Goal: Information Seeking & Learning: Learn about a topic

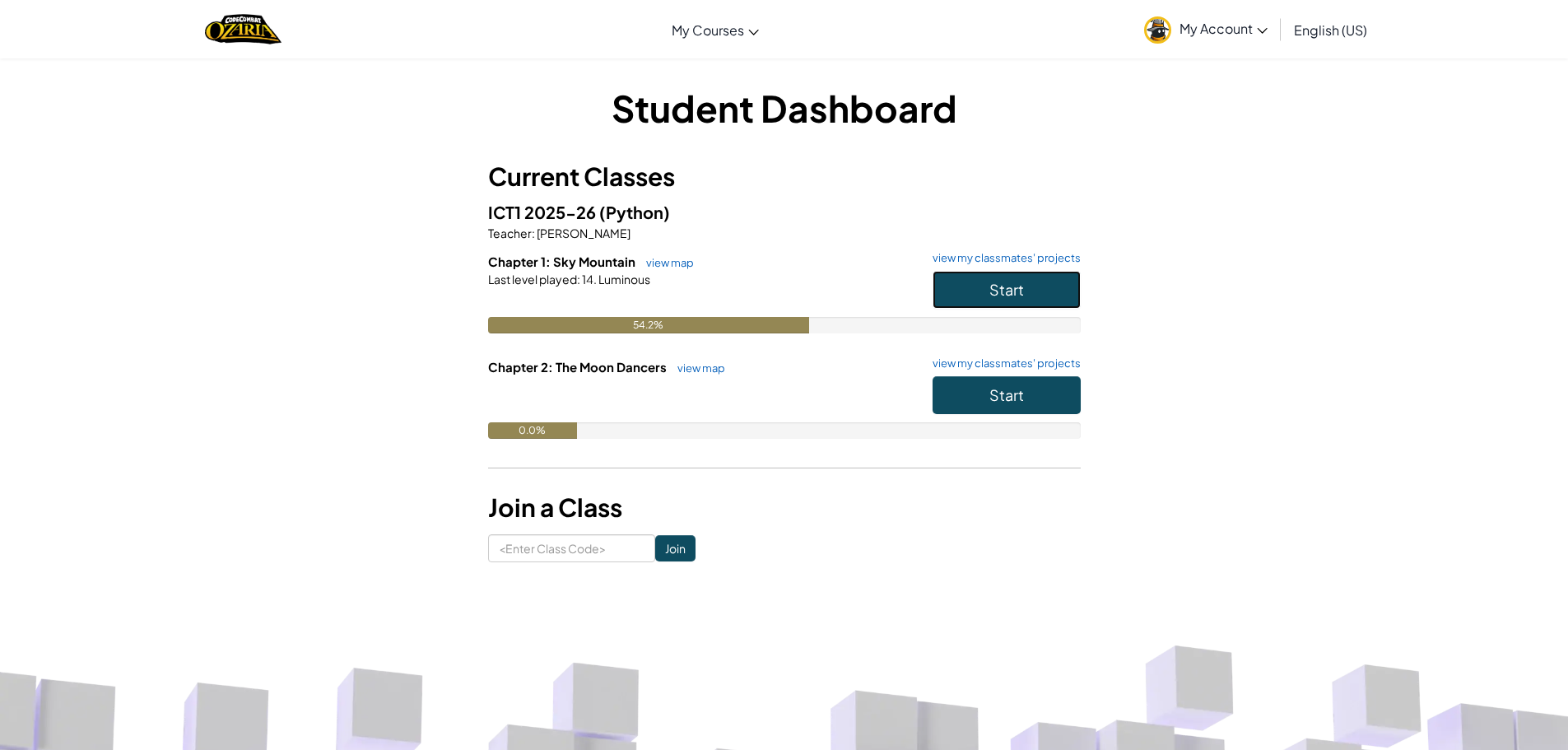
click at [1023, 284] on span "Start" at bounding box center [1007, 289] width 35 height 19
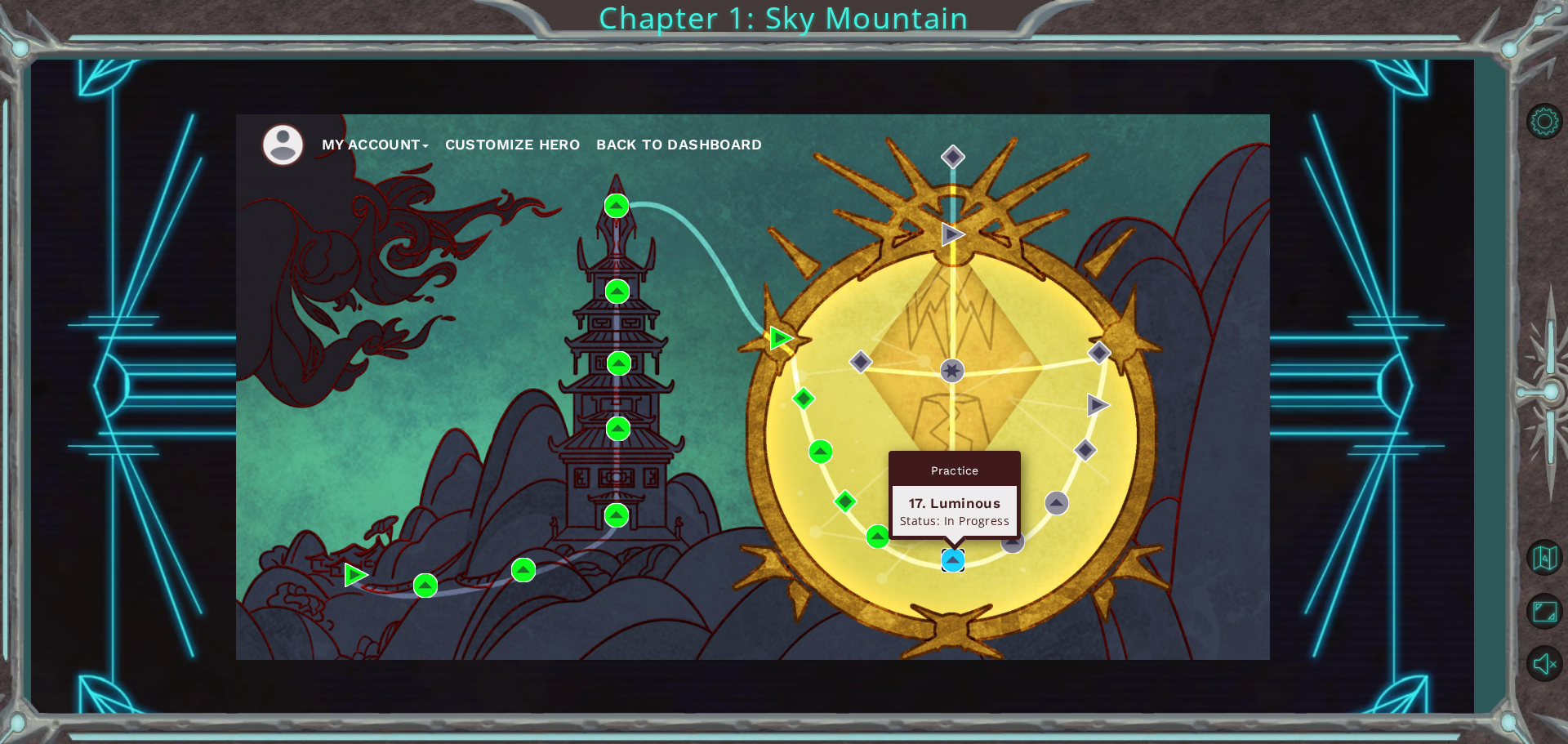
click at [958, 561] on img at bounding box center [953, 560] width 24 height 24
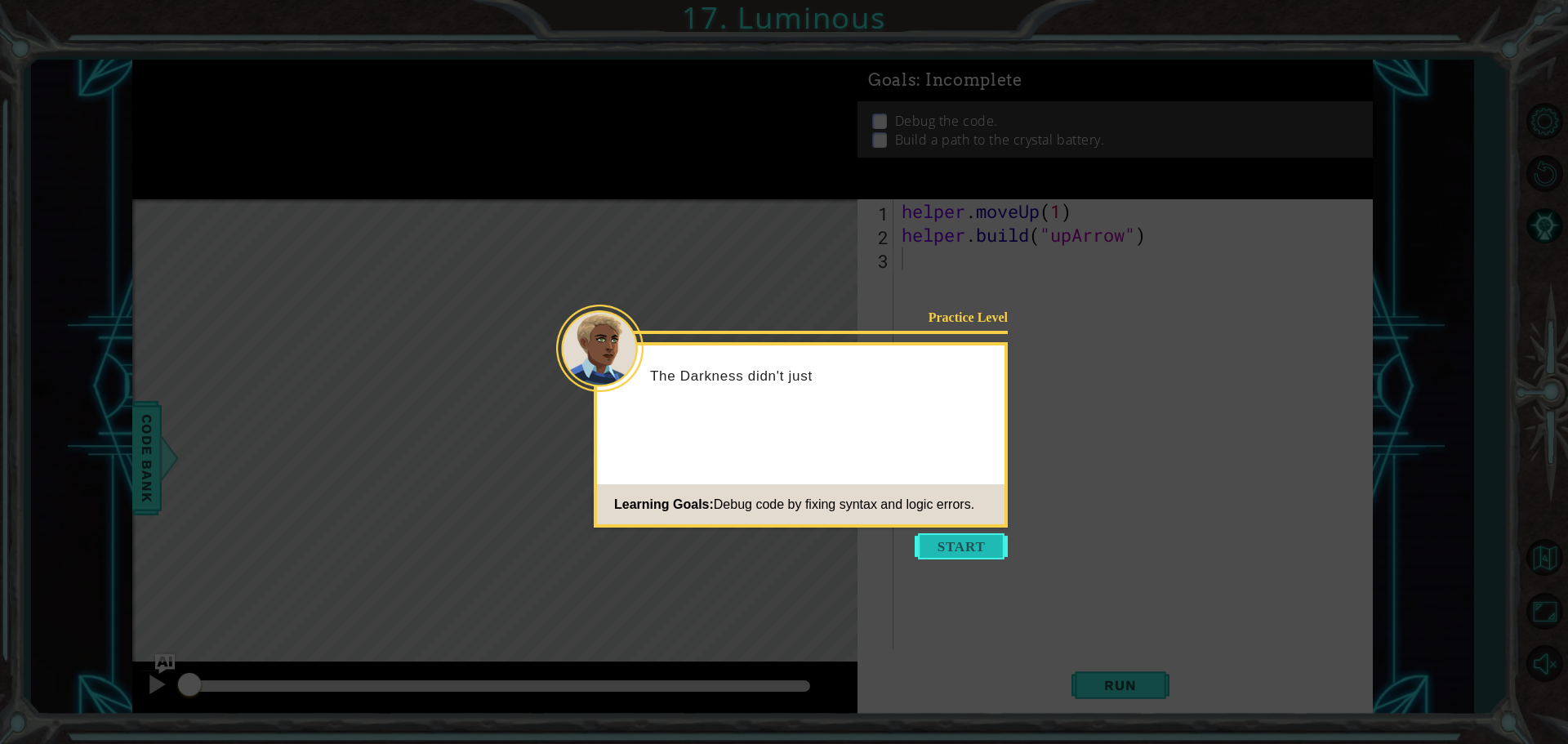
click at [944, 551] on button "Start" at bounding box center [961, 546] width 93 height 26
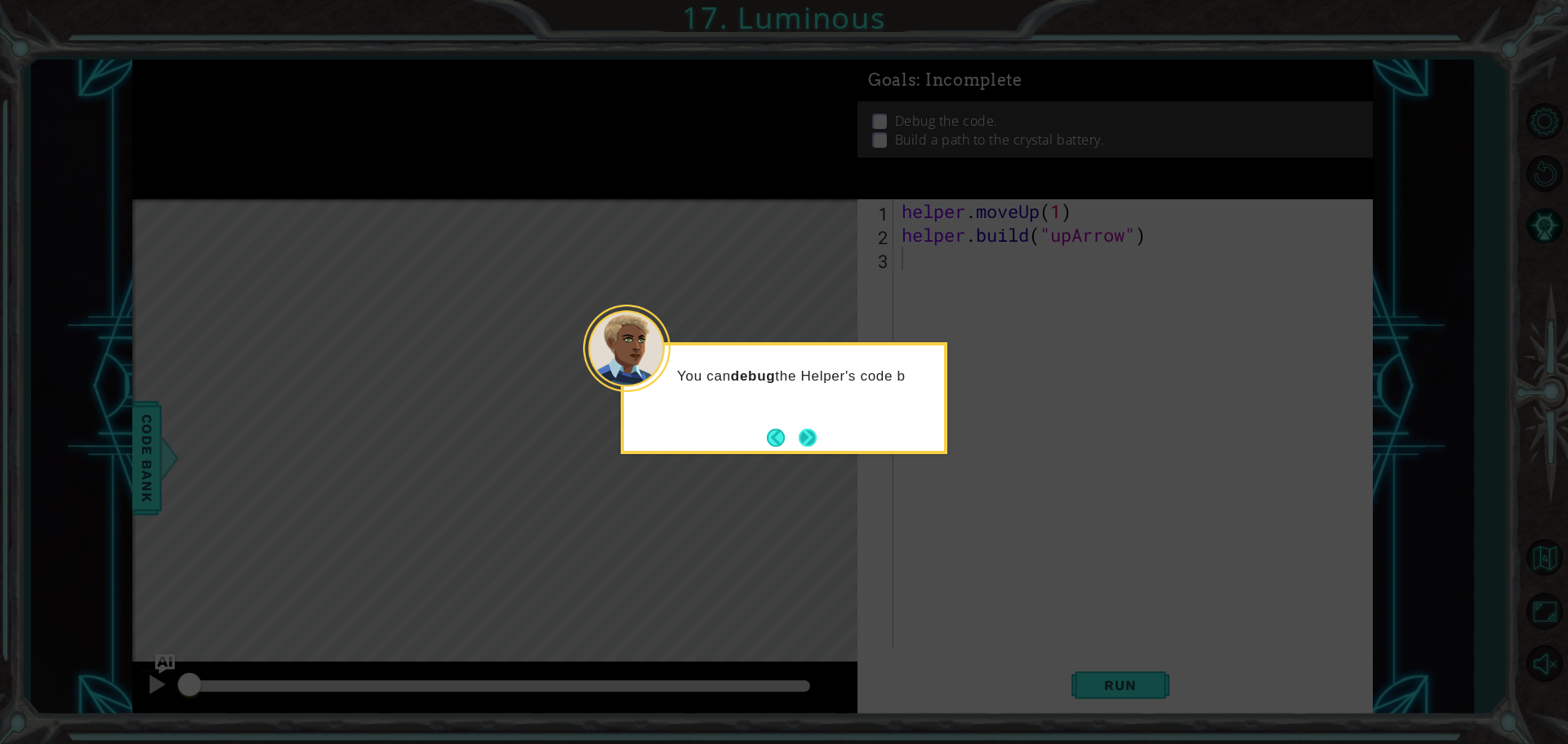
click at [817, 429] on button "Next" at bounding box center [807, 437] width 18 height 18
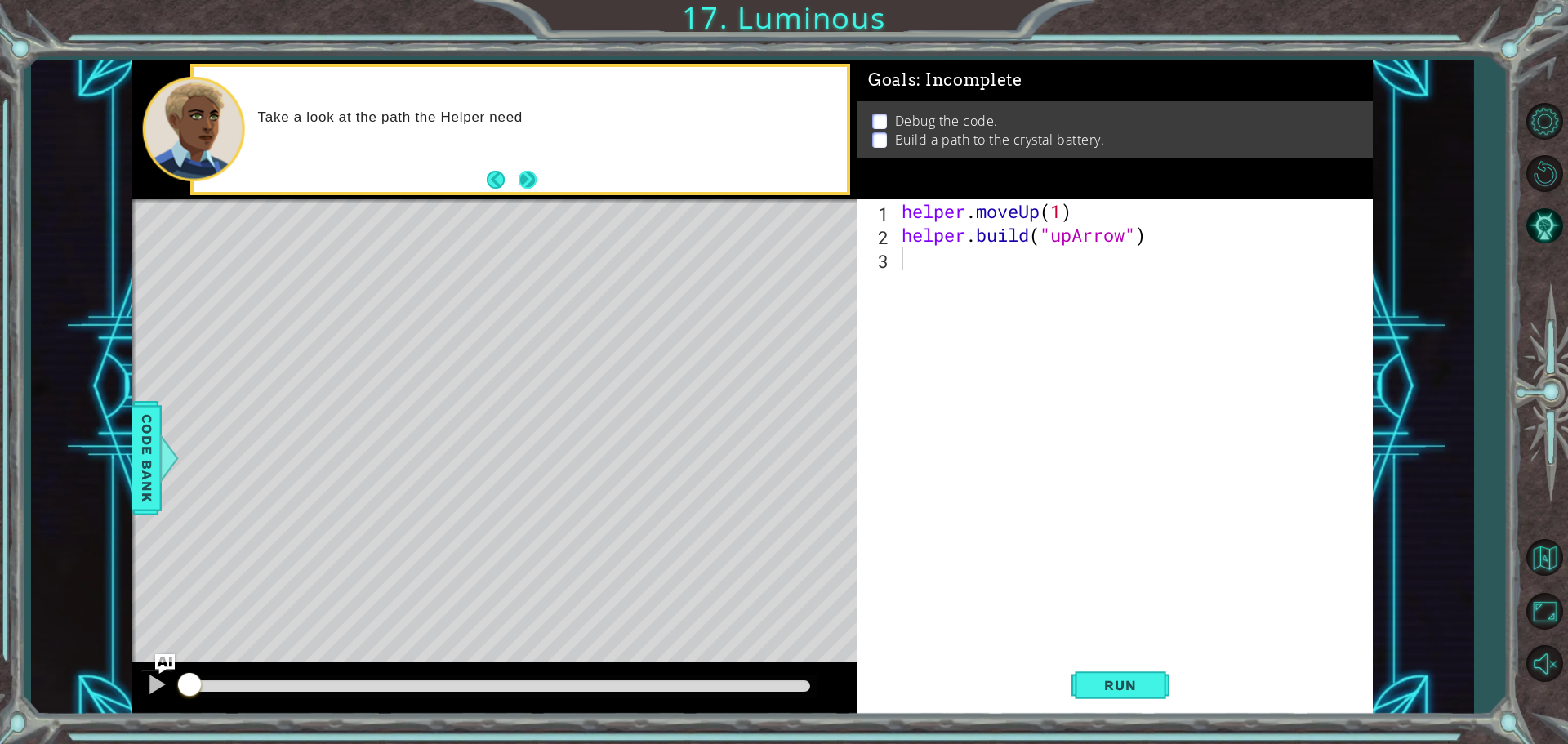
drag, startPoint x: 524, startPoint y: 161, endPoint x: 523, endPoint y: 170, distance: 9.1
click at [523, 163] on div "Take a look at the path the Helper need" at bounding box center [520, 130] width 653 height 125
click at [523, 173] on button "Next" at bounding box center [527, 179] width 18 height 18
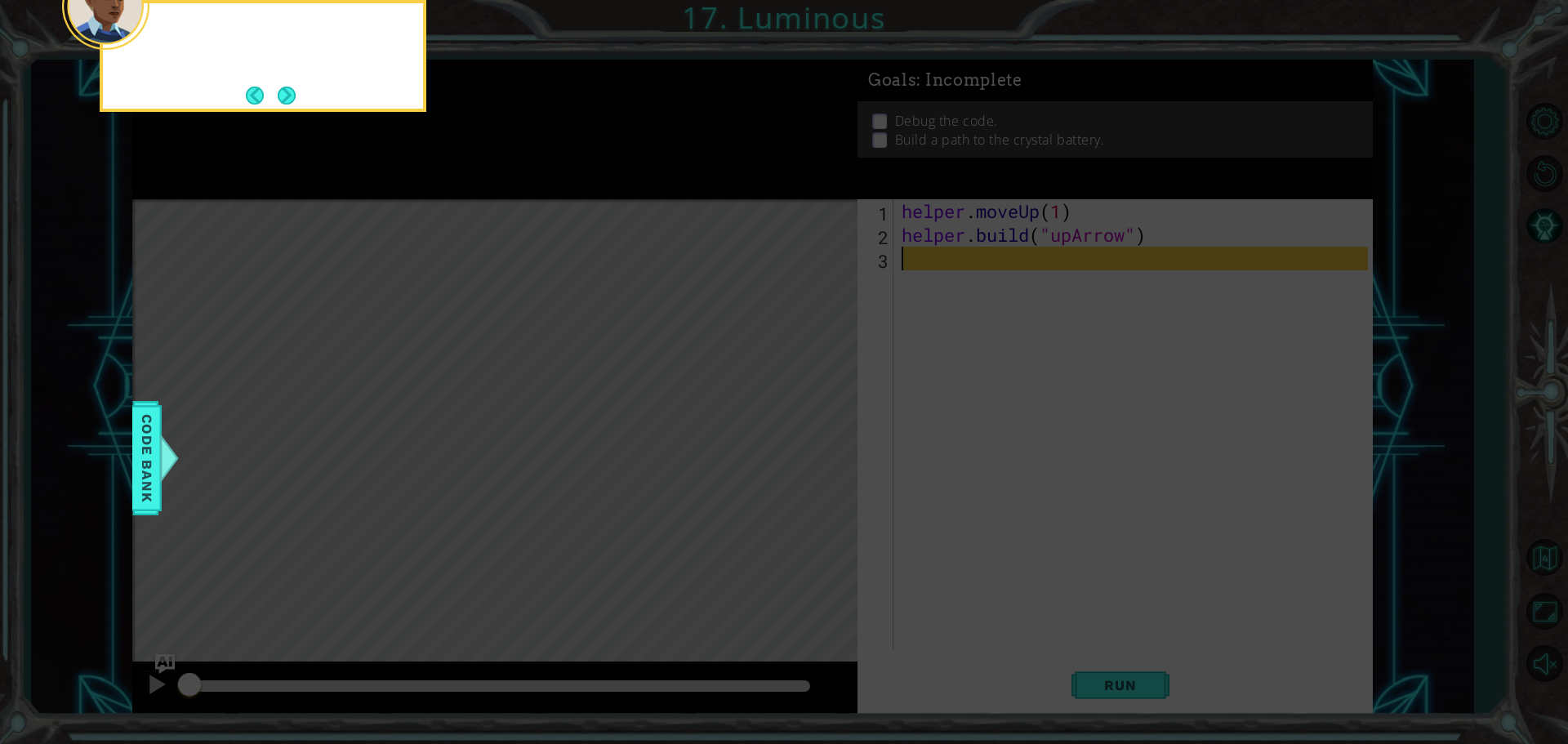
click at [523, 173] on icon at bounding box center [784, 111] width 1568 height 1265
click at [282, 88] on button "Next" at bounding box center [286, 95] width 18 height 18
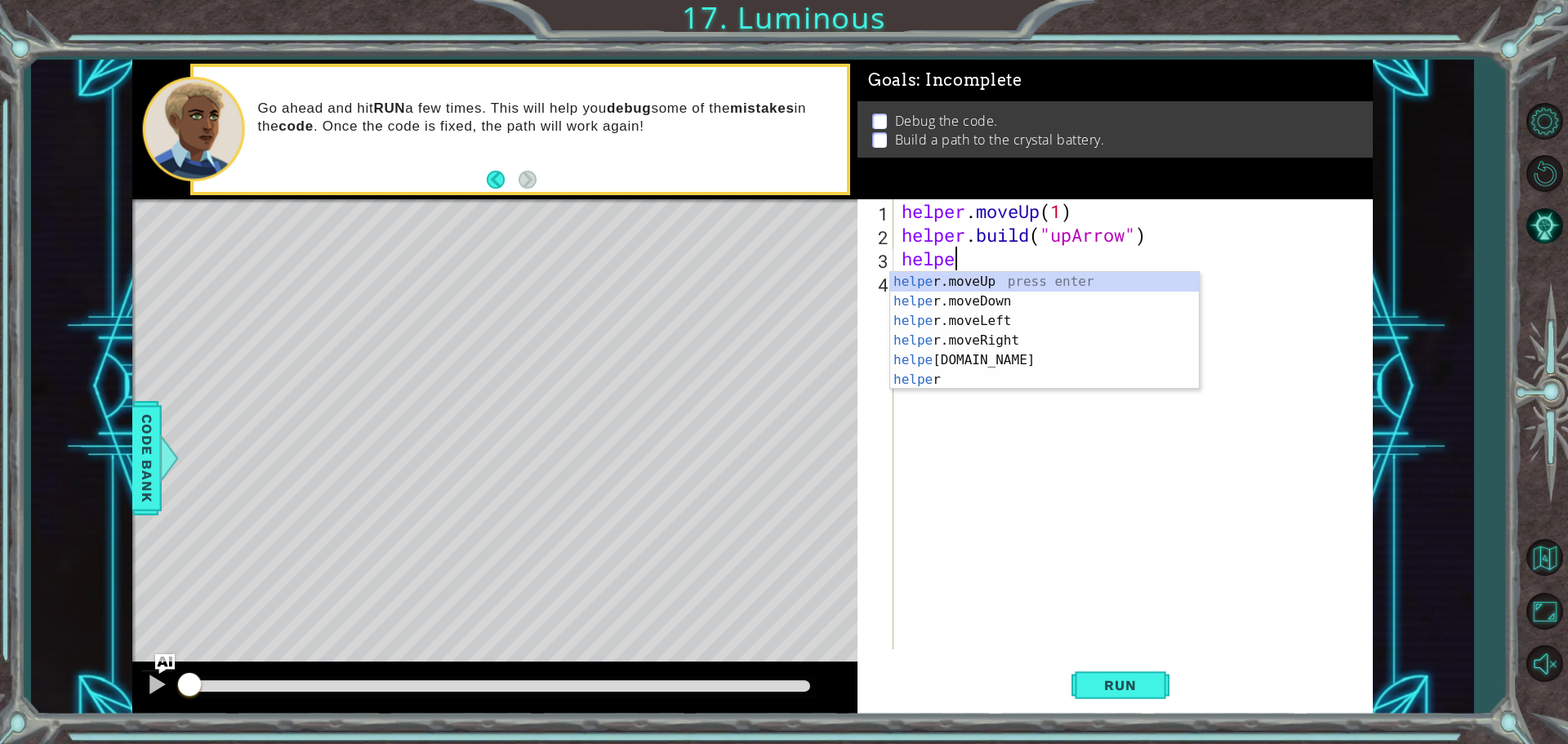
scroll to position [0, 2]
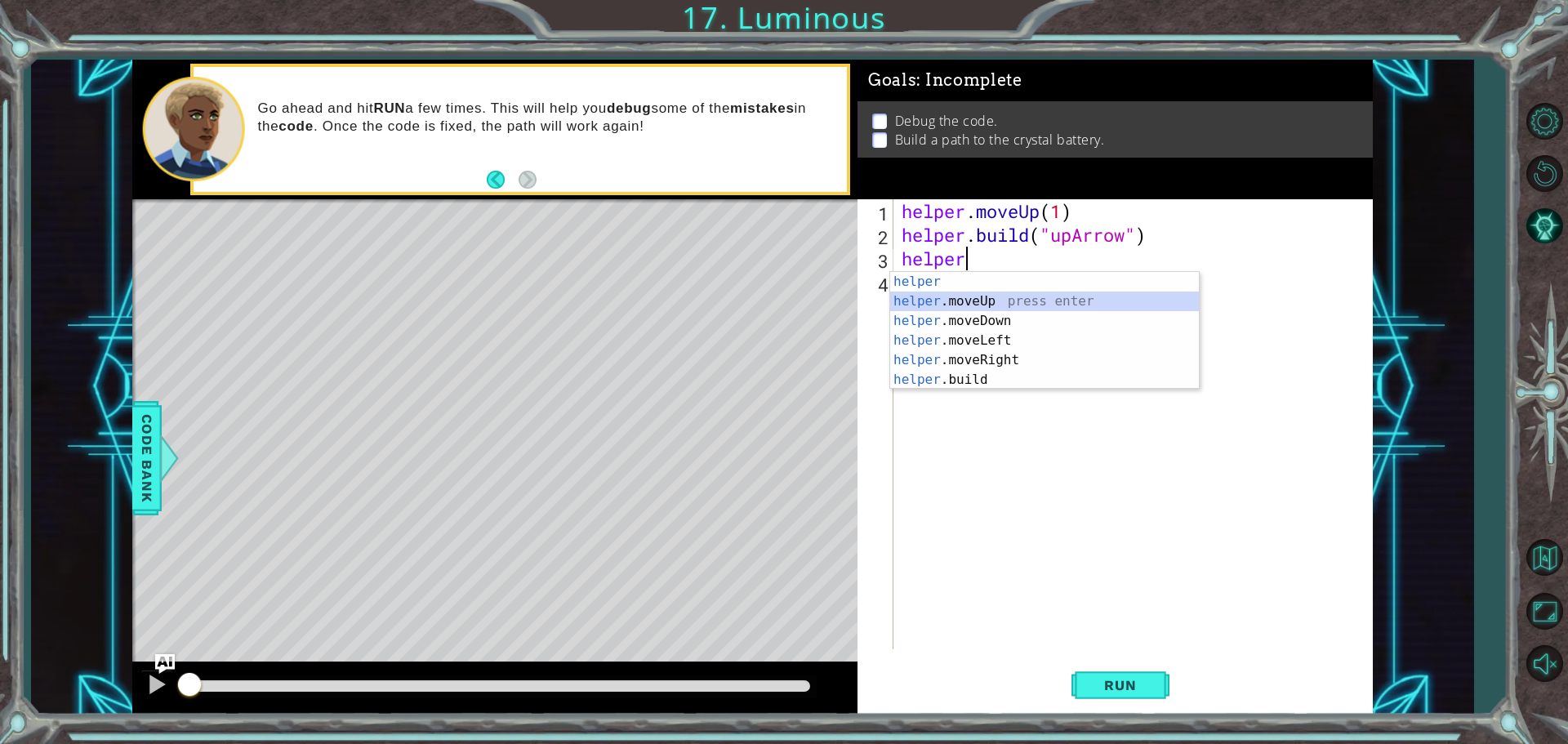
click at [925, 301] on div "helper press enter helper .moveUp press enter helper .moveDown press enter help…" at bounding box center [1044, 351] width 309 height 157
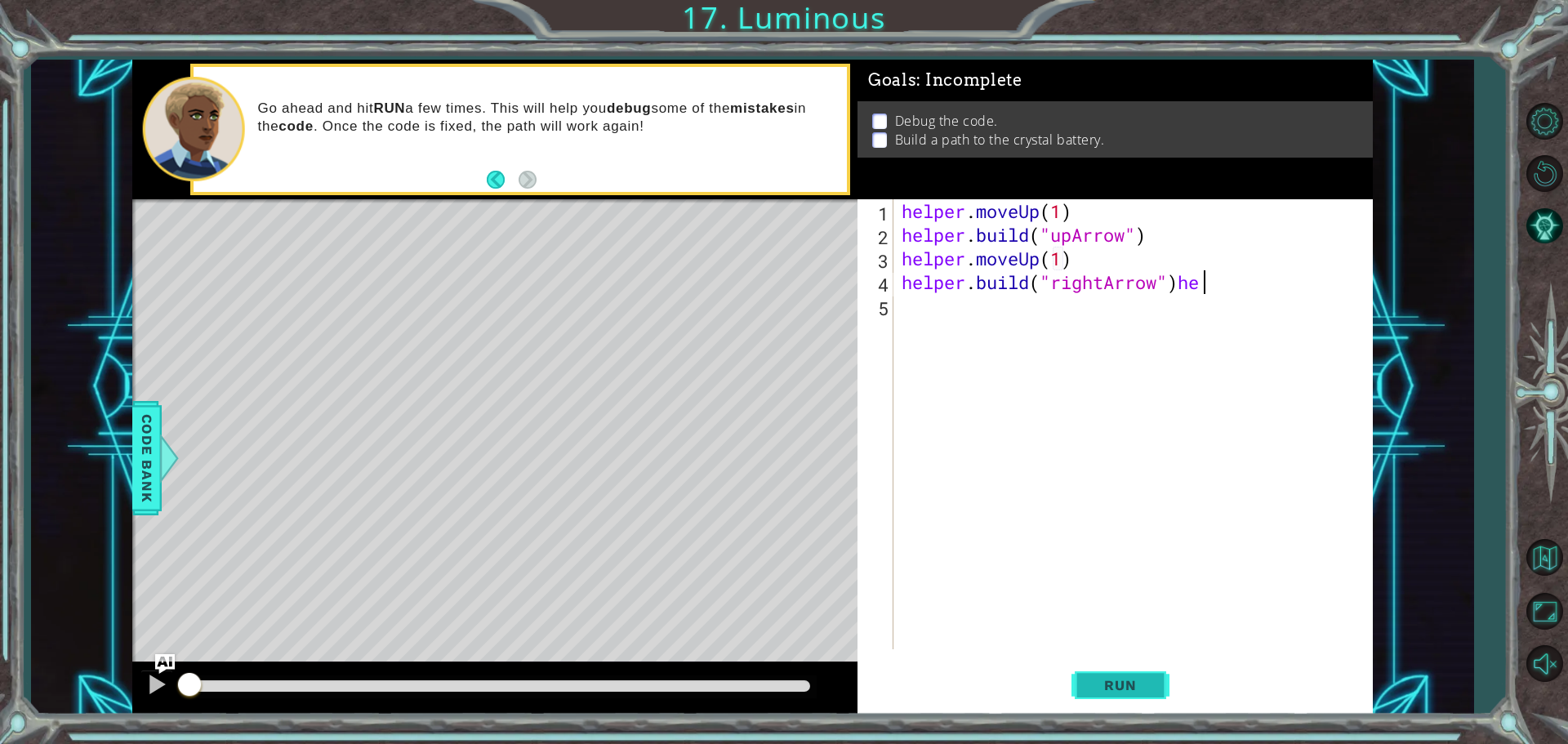
scroll to position [0, 12]
type textarea "[DOMAIN_NAME]("rightArrow")"
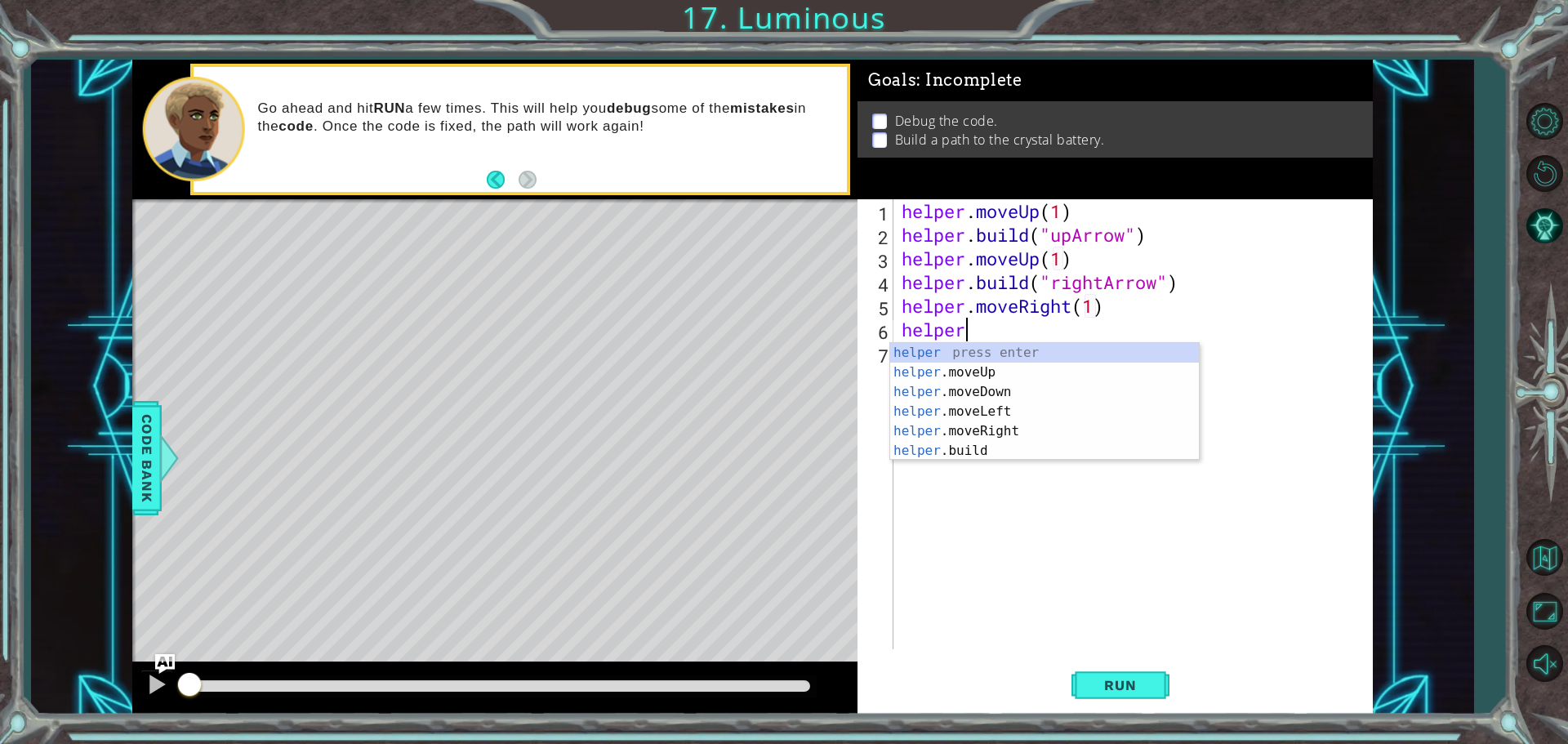
scroll to position [0, 11]
click at [963, 451] on div "helper press enter helper .moveUp press enter helper .moveDown press enter help…" at bounding box center [1044, 421] width 309 height 157
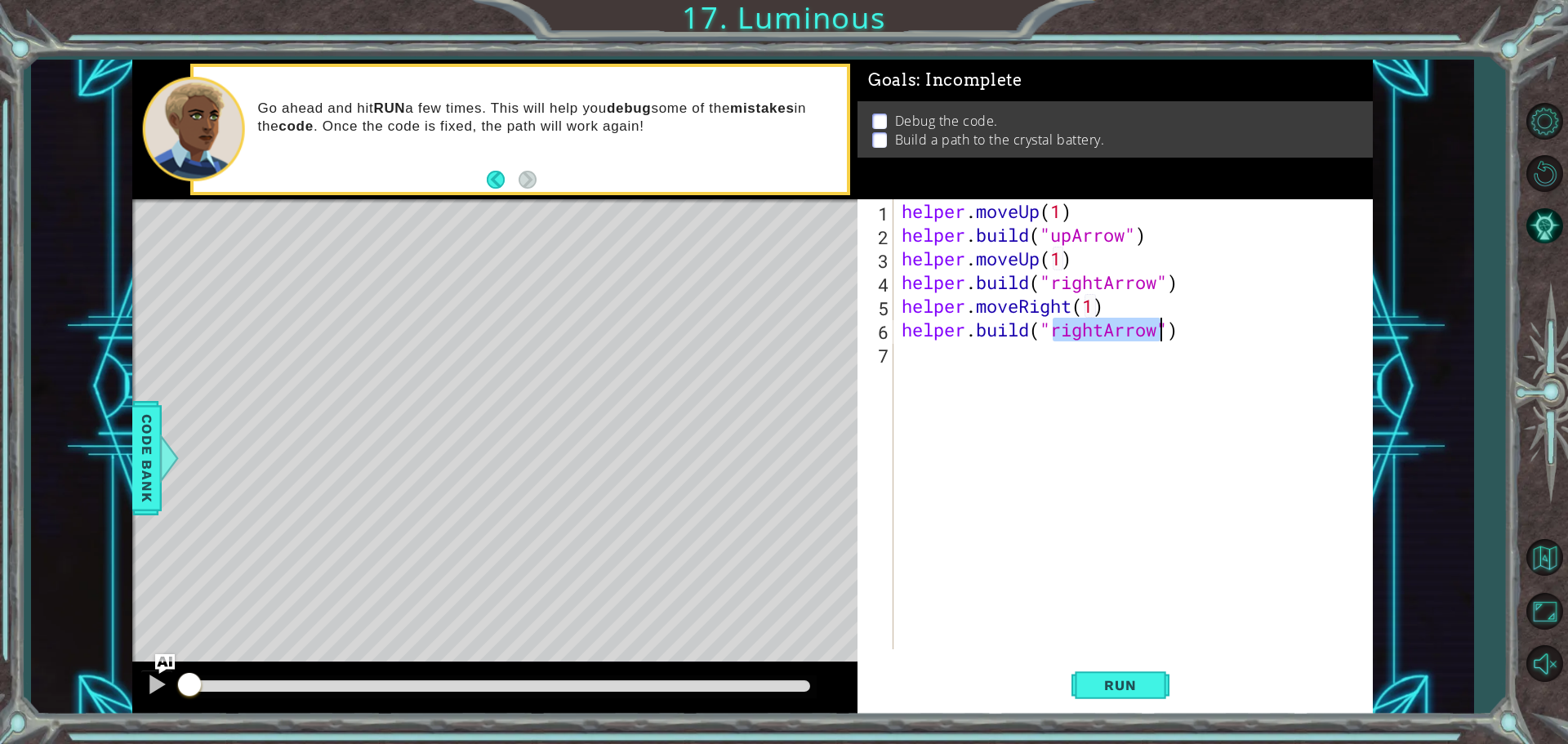
scroll to position [0, 7]
click at [1093, 365] on div "" upArrow" press enter " rightArrow" press enter" at bounding box center [1184, 382] width 309 height 78
type textarea "[DOMAIN_NAME]("rightArrow")"
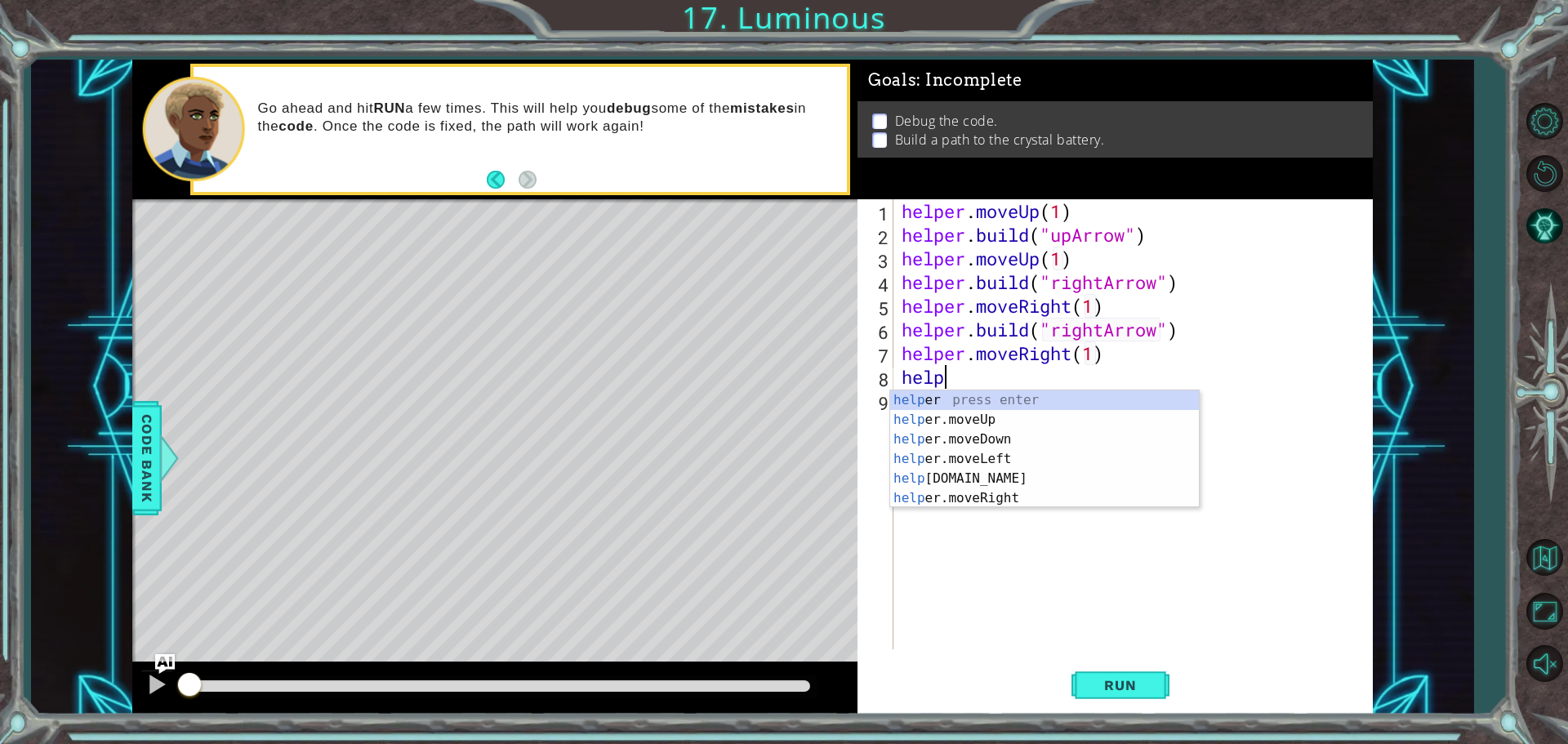
scroll to position [0, 11]
click at [950, 493] on div "helper press enter helper .moveUp press enter helper .moveDown press enter help…" at bounding box center [1044, 469] width 309 height 157
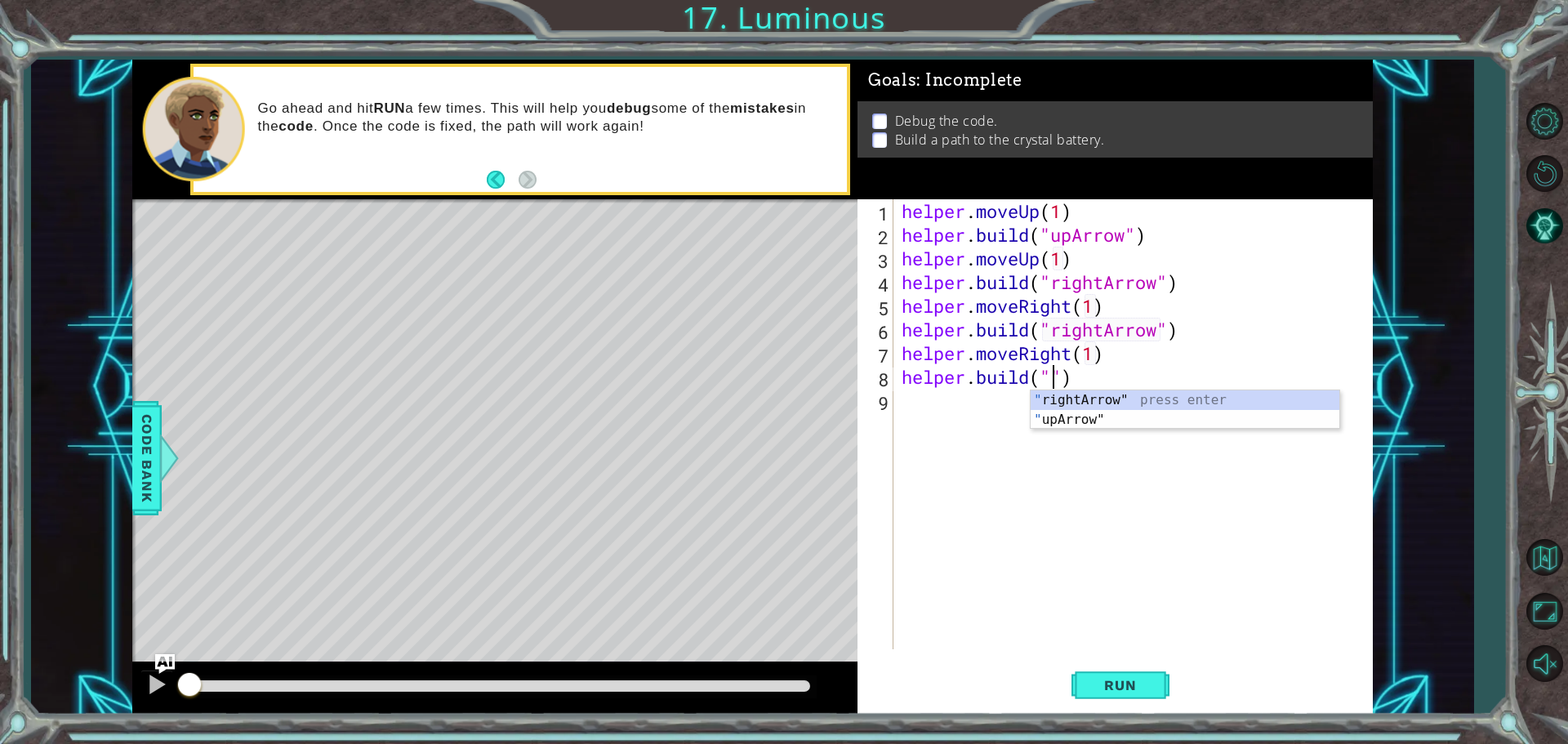
scroll to position [0, 7]
click at [1088, 418] on div "" rightArrow" press enter " upArrow" press enter" at bounding box center [1184, 430] width 309 height 78
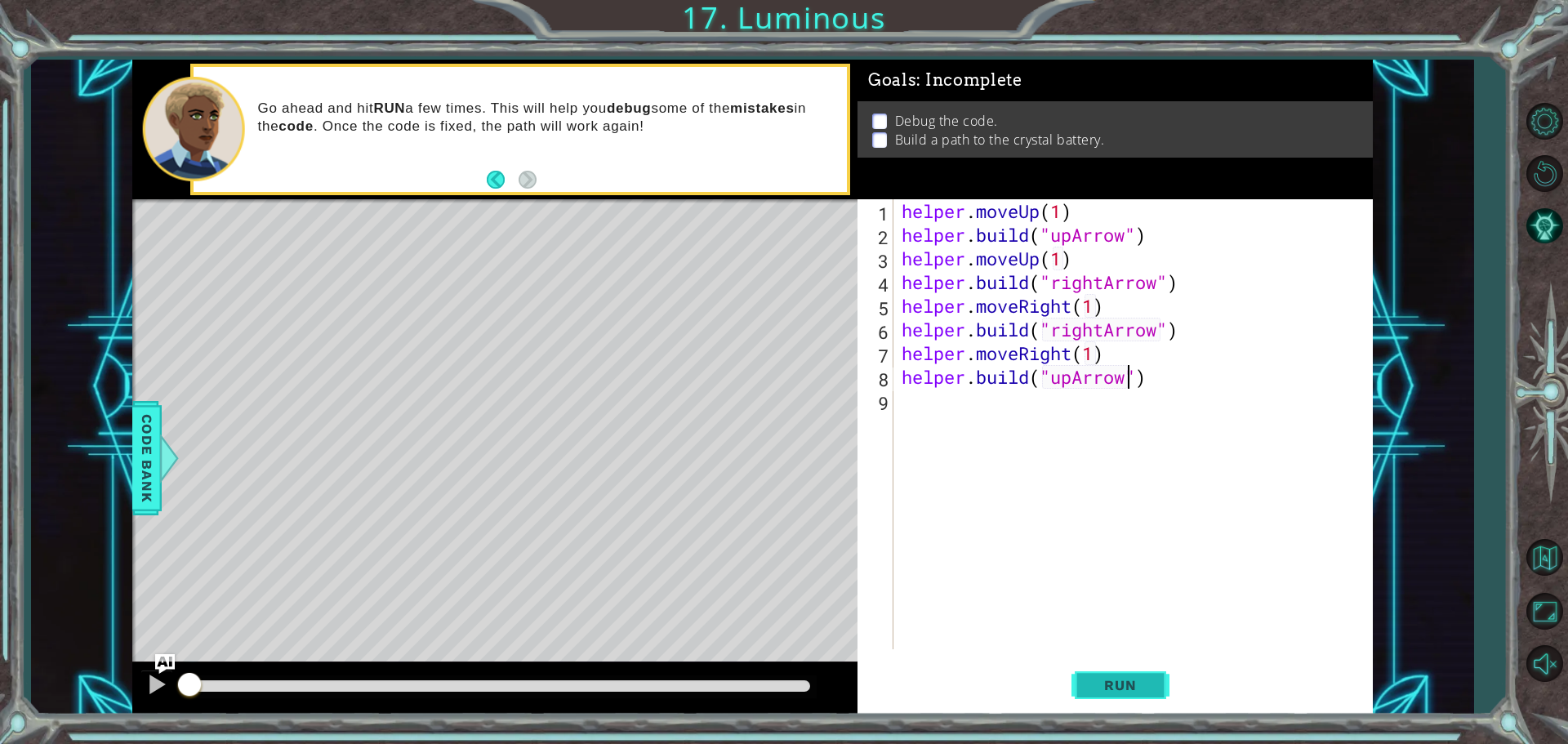
type textarea "[DOMAIN_NAME]("upArrow")"
click at [1148, 675] on button "Run" at bounding box center [1120, 684] width 98 height 51
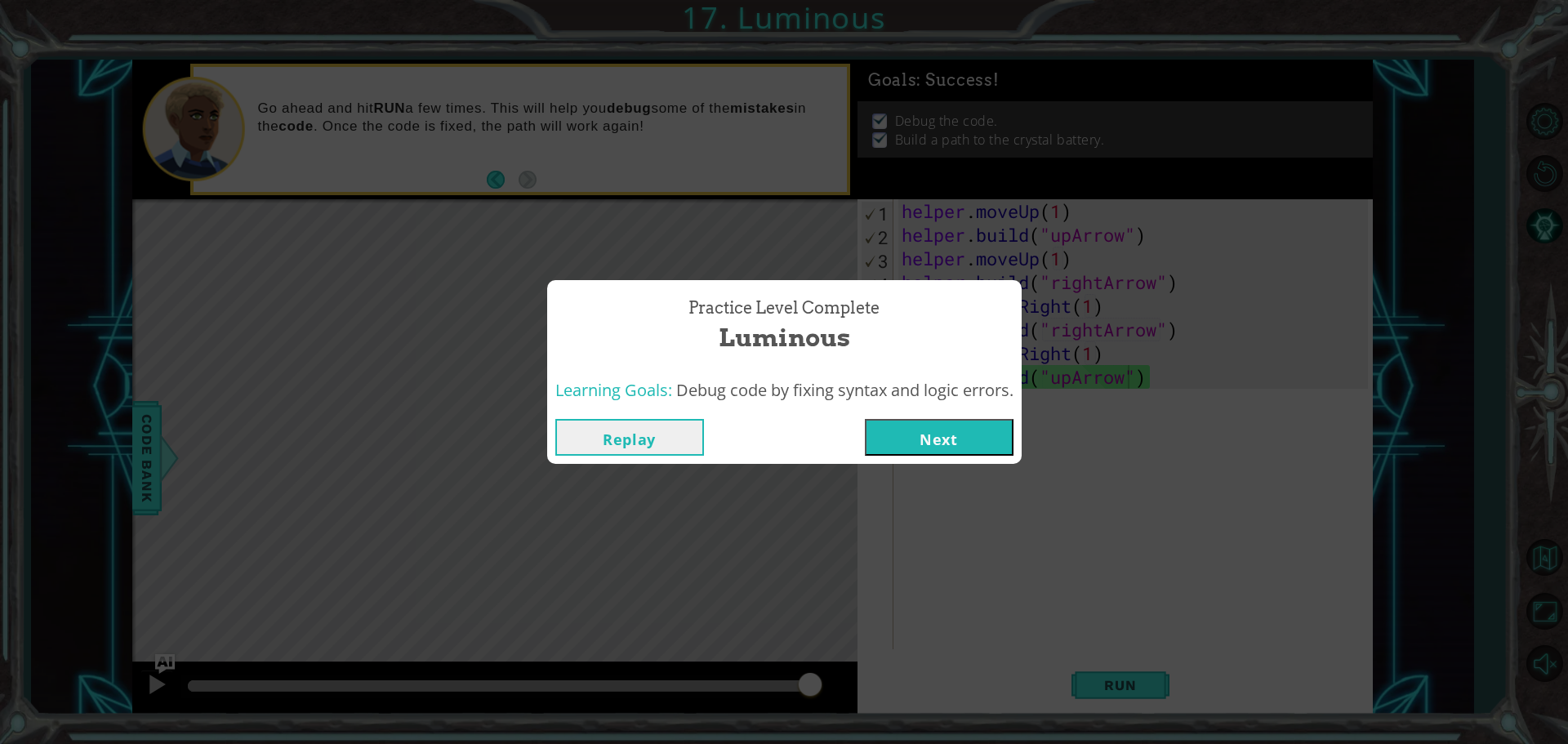
click at [916, 424] on button "Next" at bounding box center [938, 436] width 148 height 36
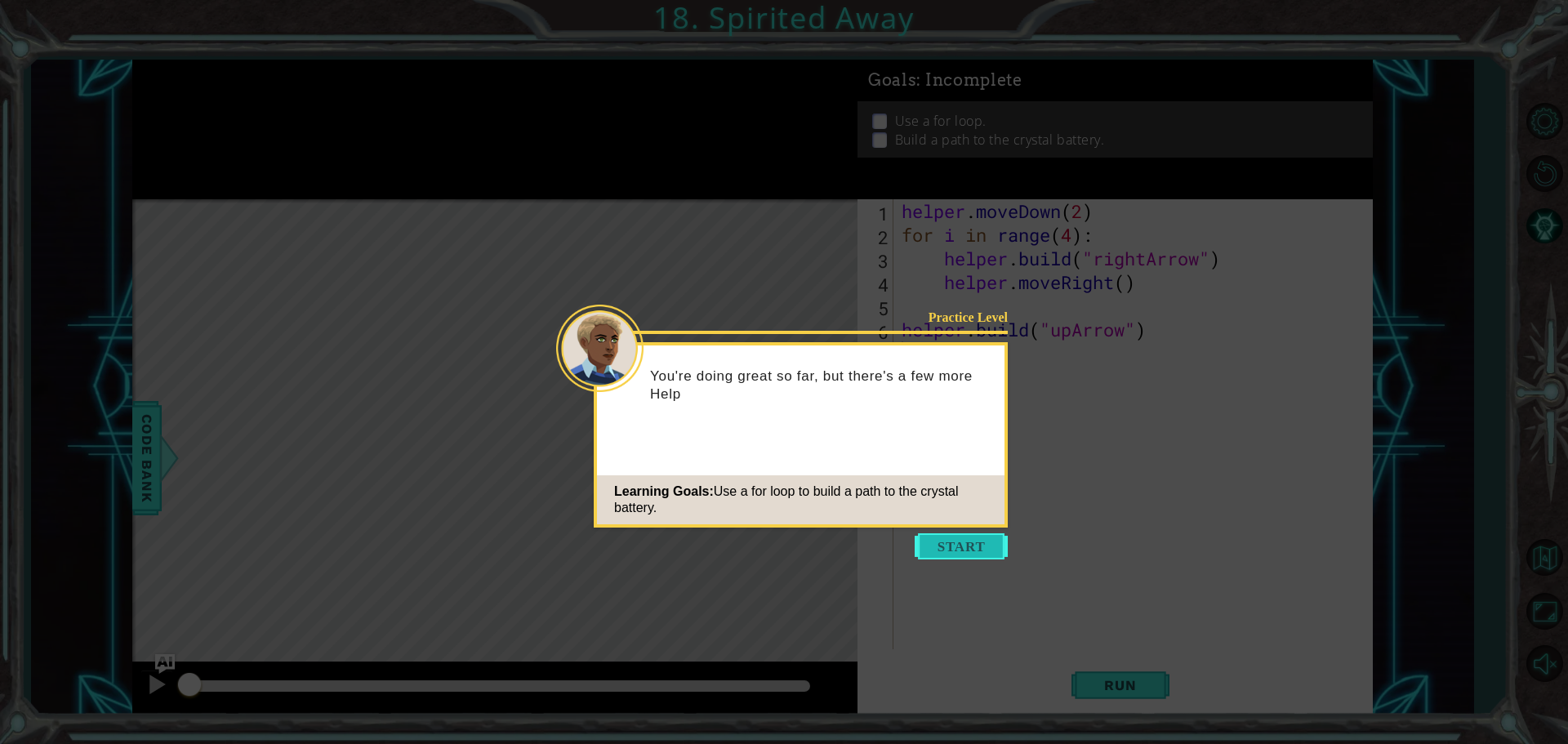
click at [962, 544] on button "Start" at bounding box center [961, 546] width 93 height 26
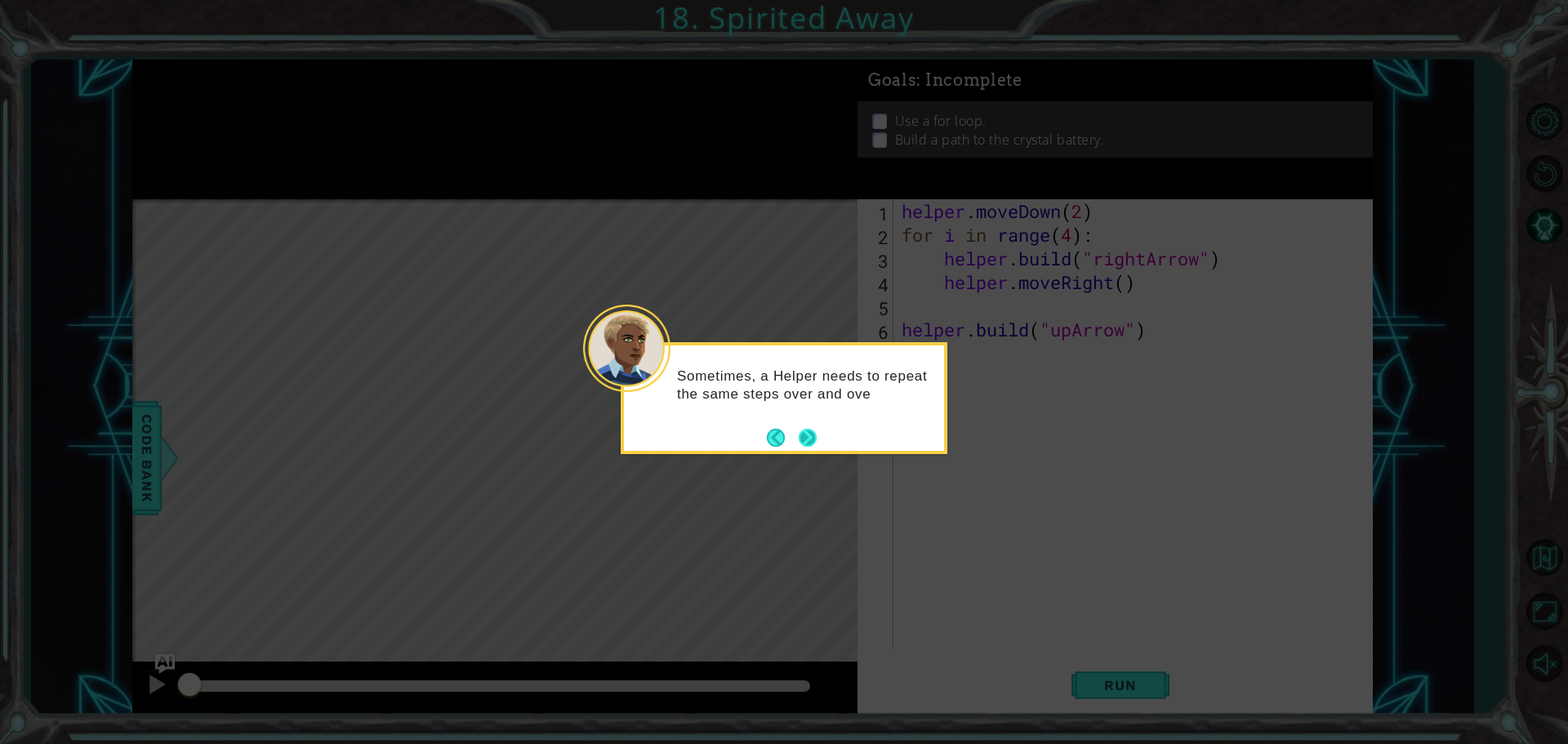
click at [815, 438] on button "Next" at bounding box center [807, 437] width 18 height 18
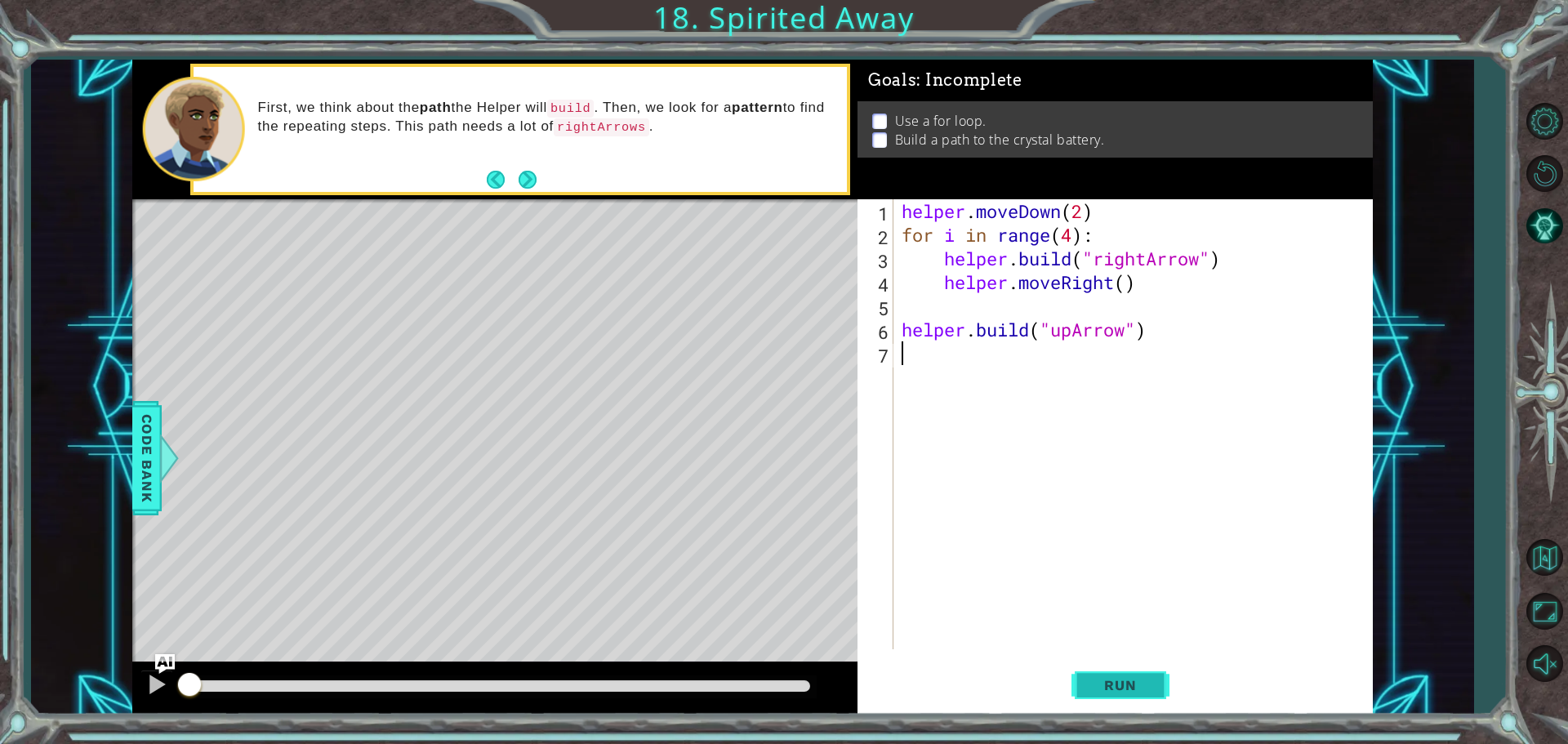
click at [1107, 674] on button "Run" at bounding box center [1120, 684] width 98 height 51
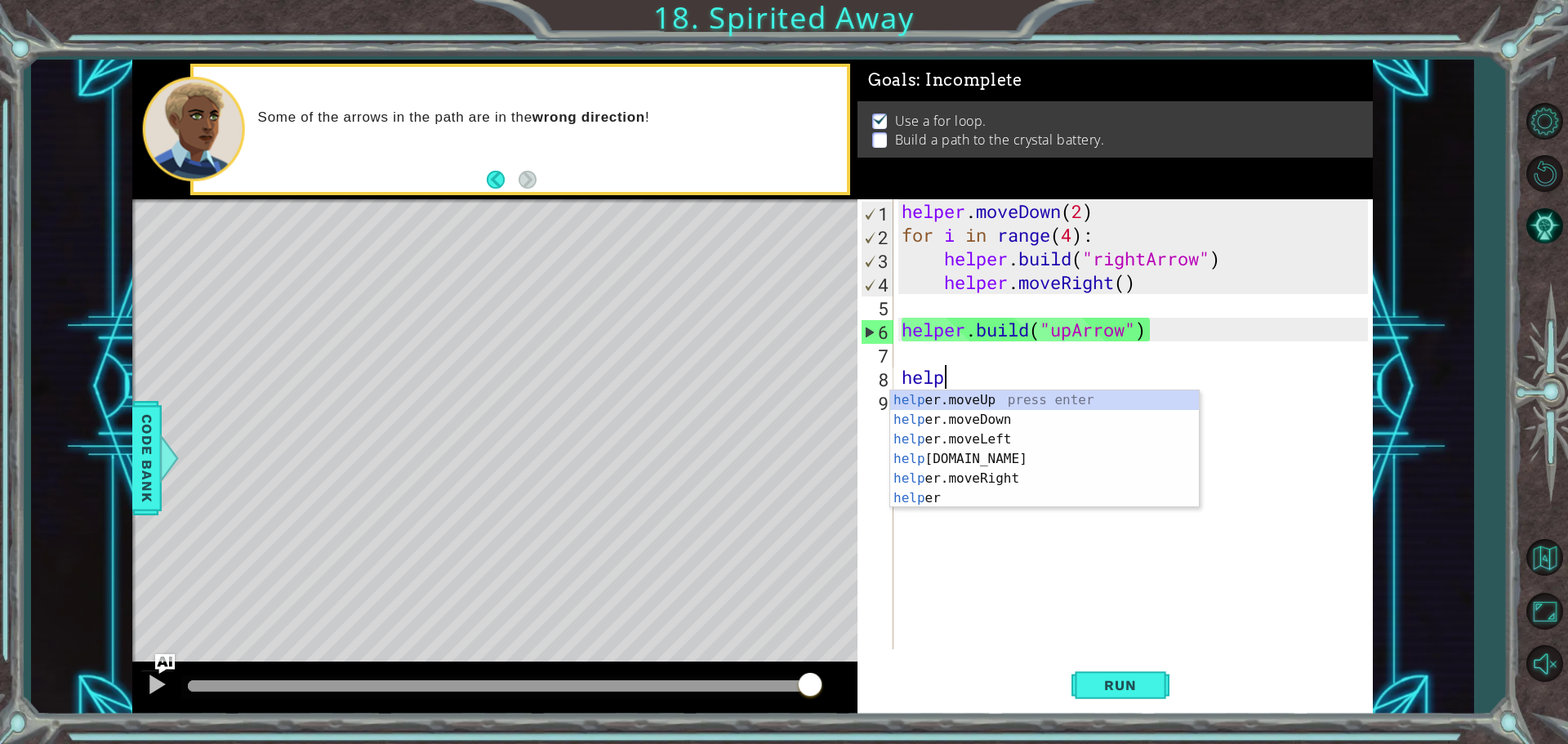
scroll to position [0, 2]
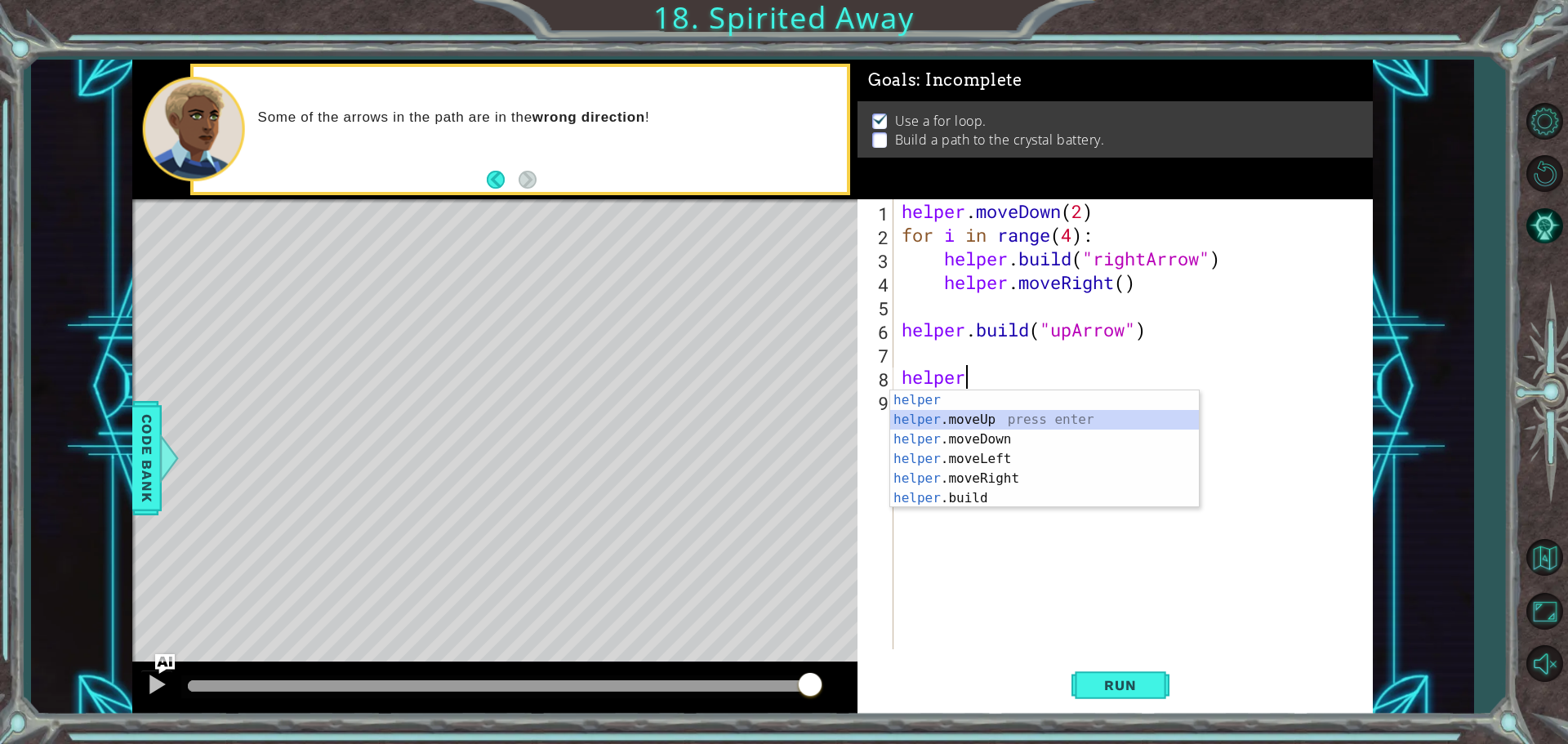
click at [939, 411] on div "helper press enter helper .moveUp press enter helper .moveDown press enter help…" at bounding box center [1044, 469] width 309 height 157
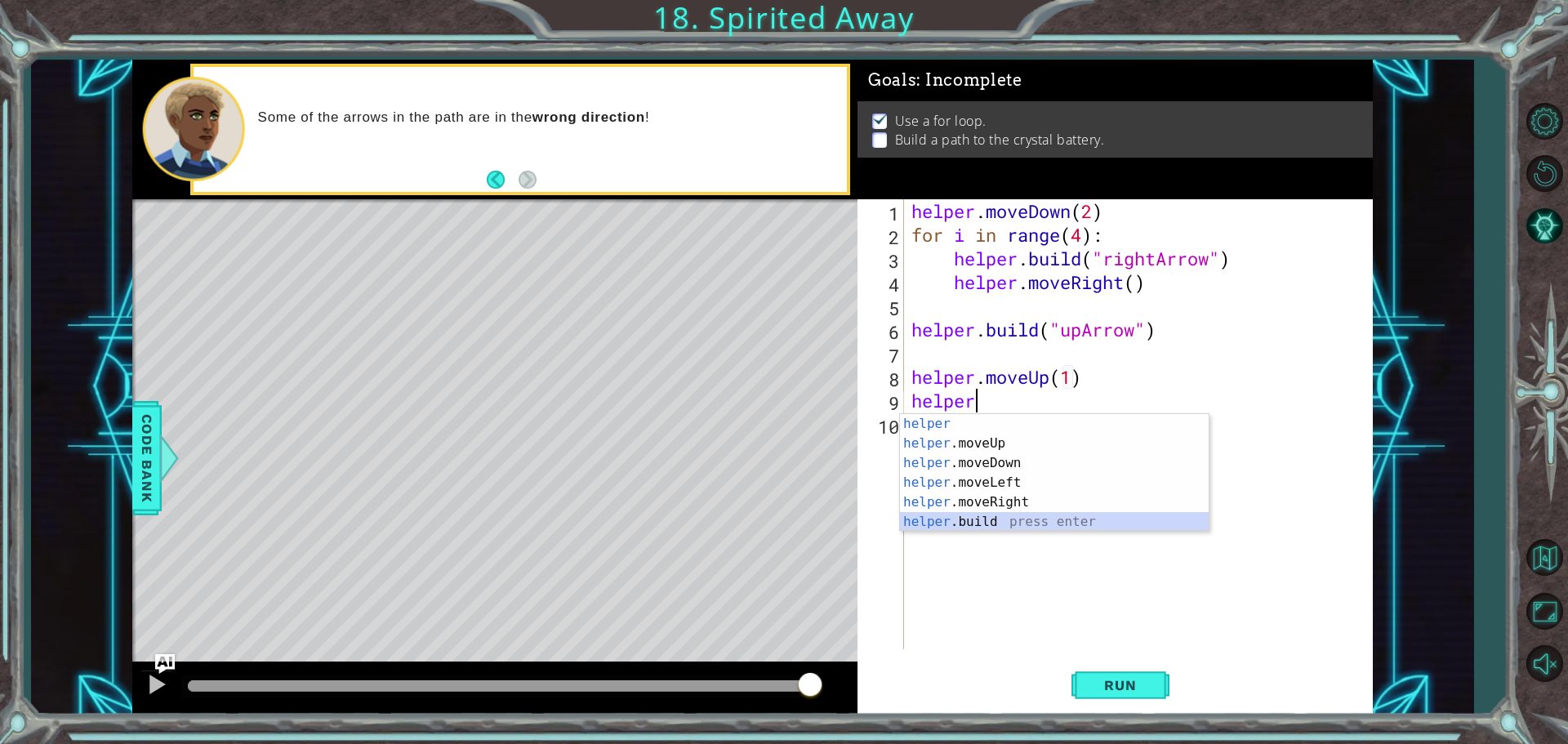
click at [992, 517] on div "helper press enter helper .moveUp press enter helper .moveDown press enter help…" at bounding box center [1053, 492] width 309 height 157
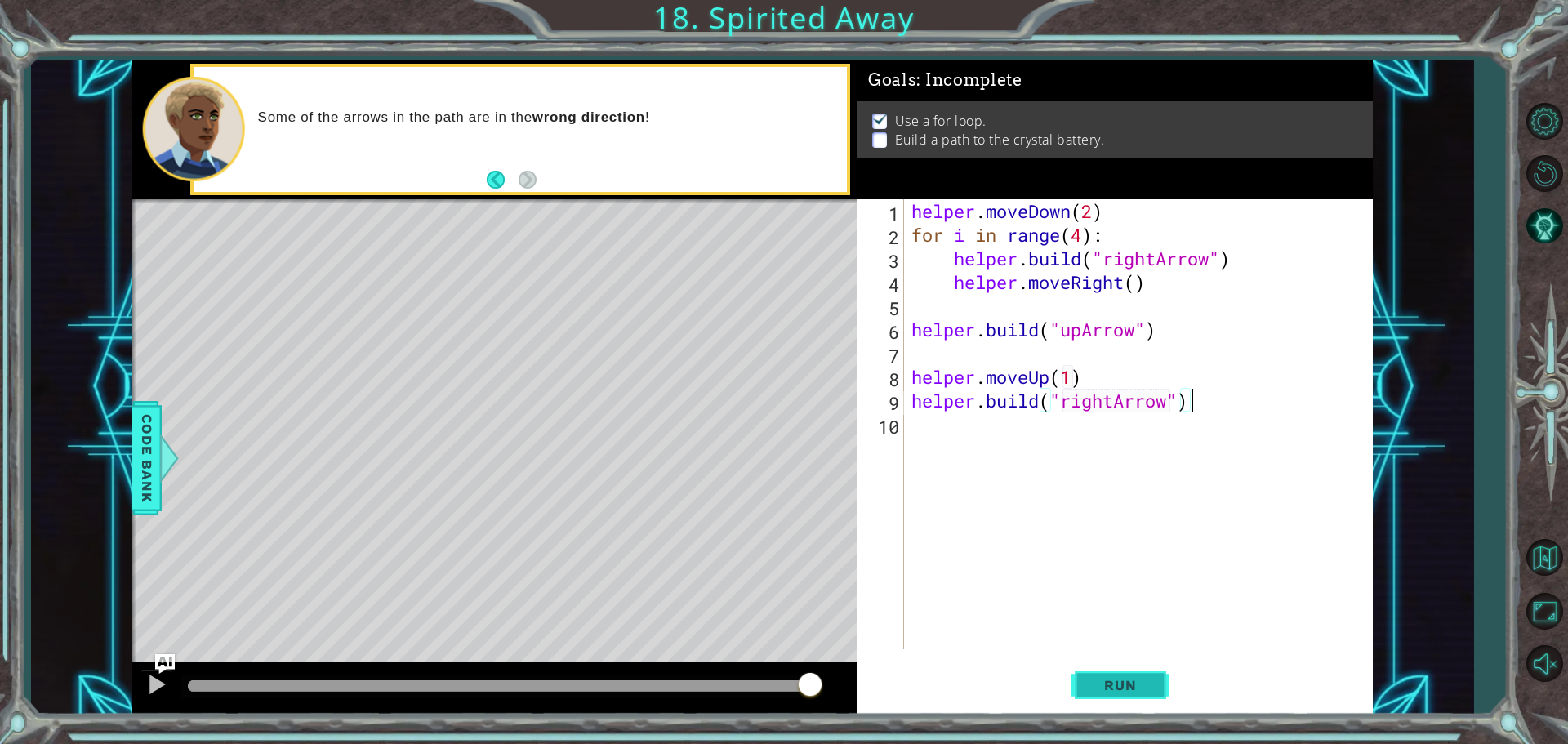
click at [1091, 687] on span "Run" at bounding box center [1120, 685] width 64 height 17
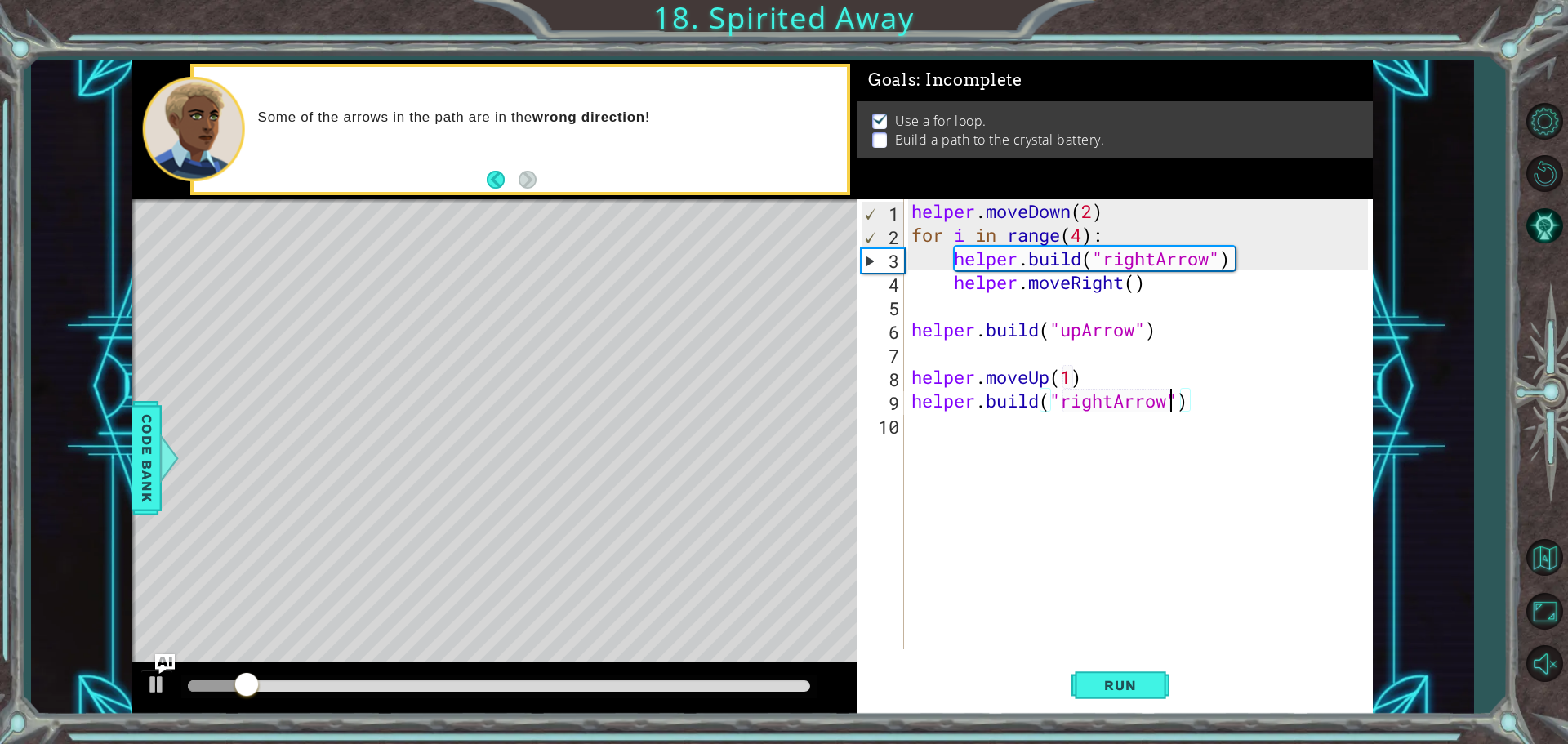
click at [1168, 409] on div "helper . moveDown ( 2 ) for i in range ( 4 ) : helper . build ( "rightArrow" ) …" at bounding box center [1142, 448] width 468 height 497
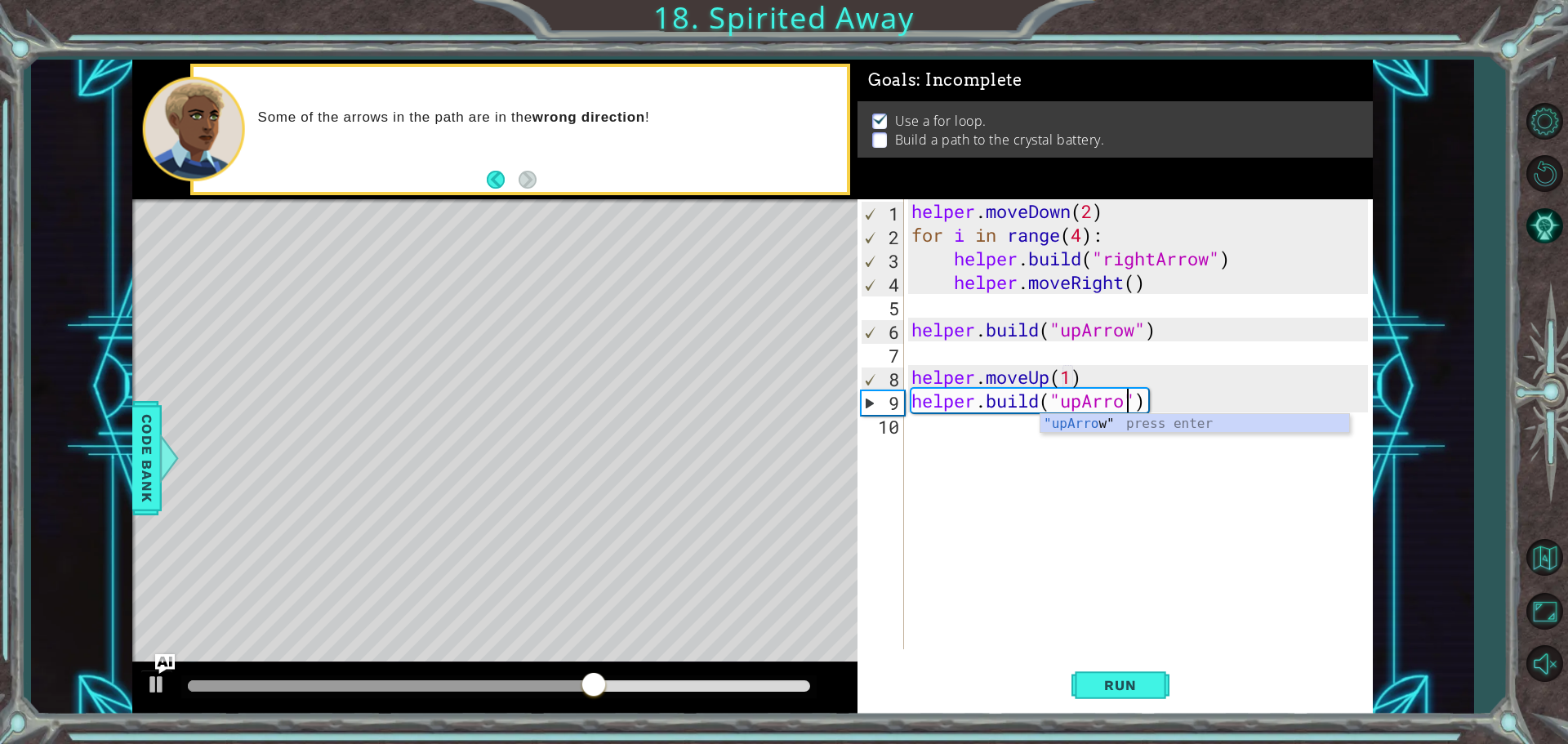
scroll to position [0, 10]
type textarea "[DOMAIN_NAME]("upArrow")"
click at [1114, 679] on span "Run" at bounding box center [1120, 685] width 64 height 17
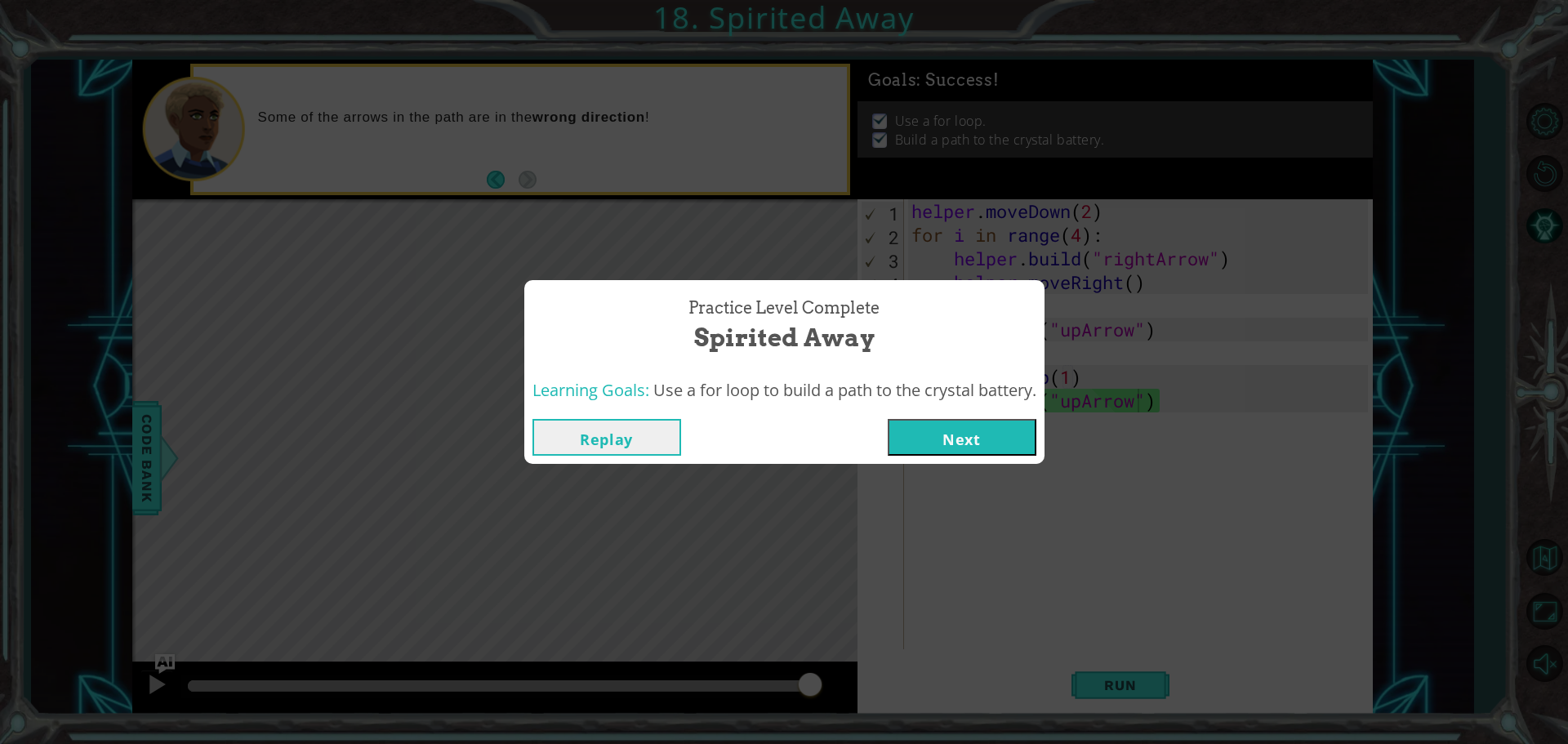
click at [924, 420] on button "Next" at bounding box center [961, 436] width 148 height 36
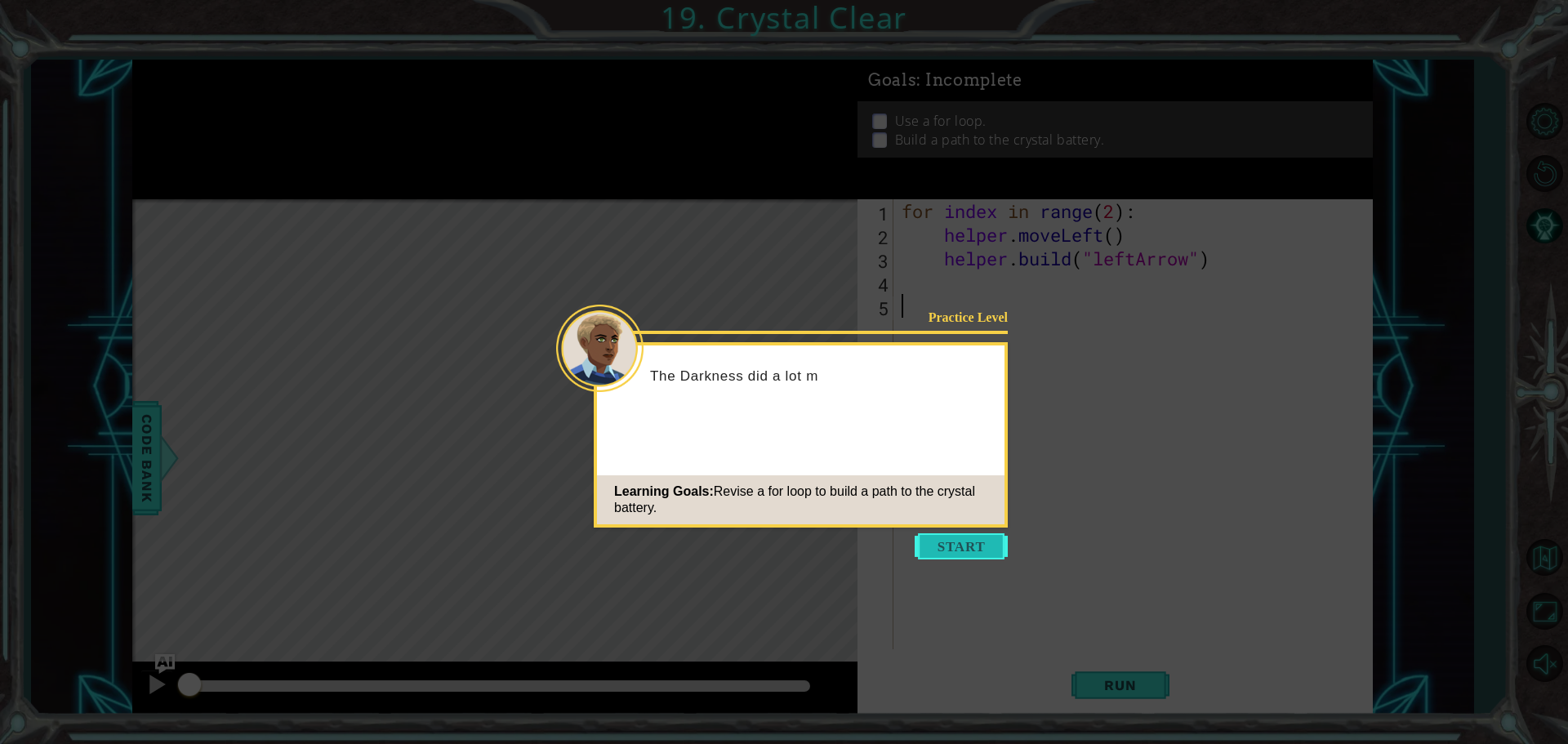
click at [950, 536] on button "Start" at bounding box center [961, 546] width 93 height 26
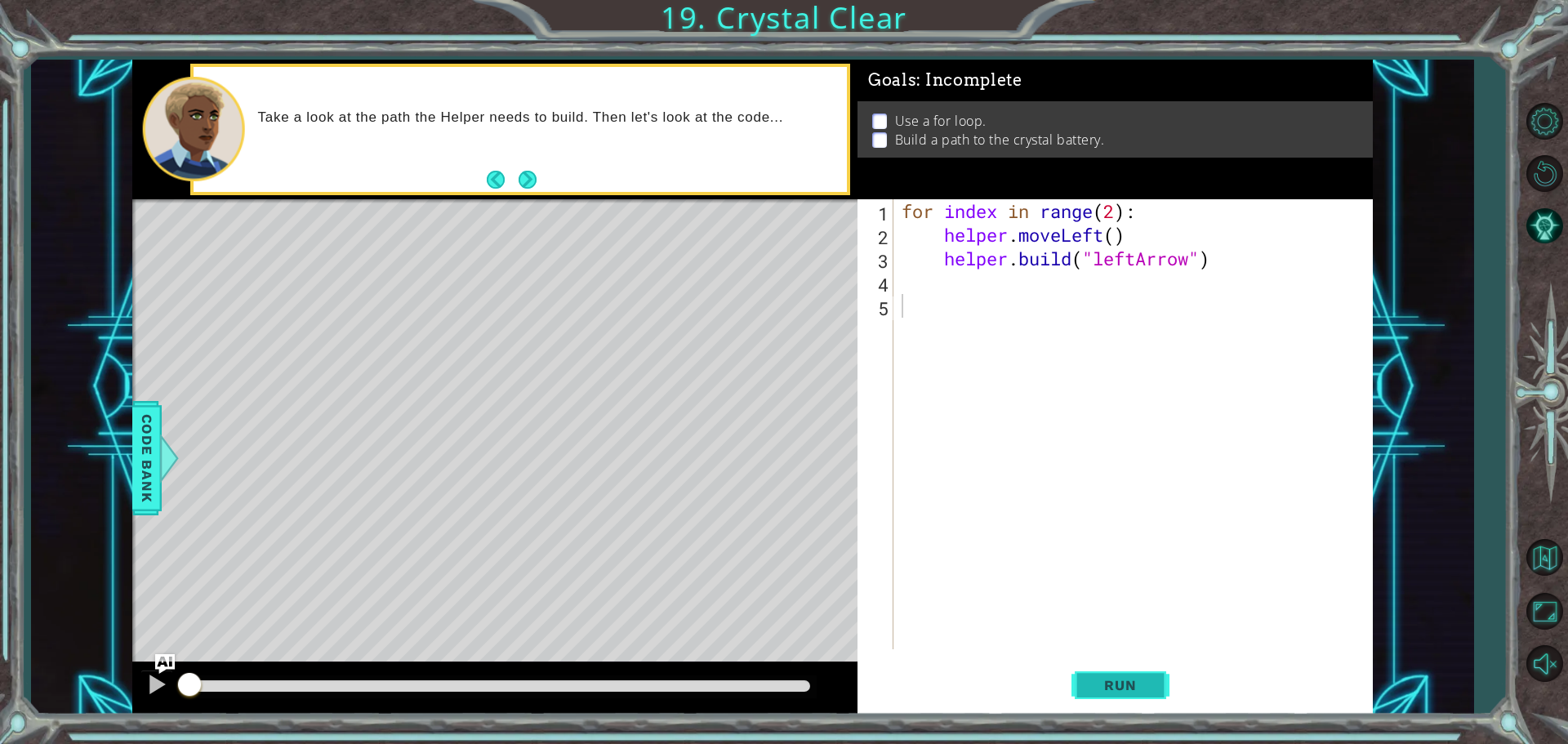
click at [1107, 687] on span "Run" at bounding box center [1120, 685] width 64 height 17
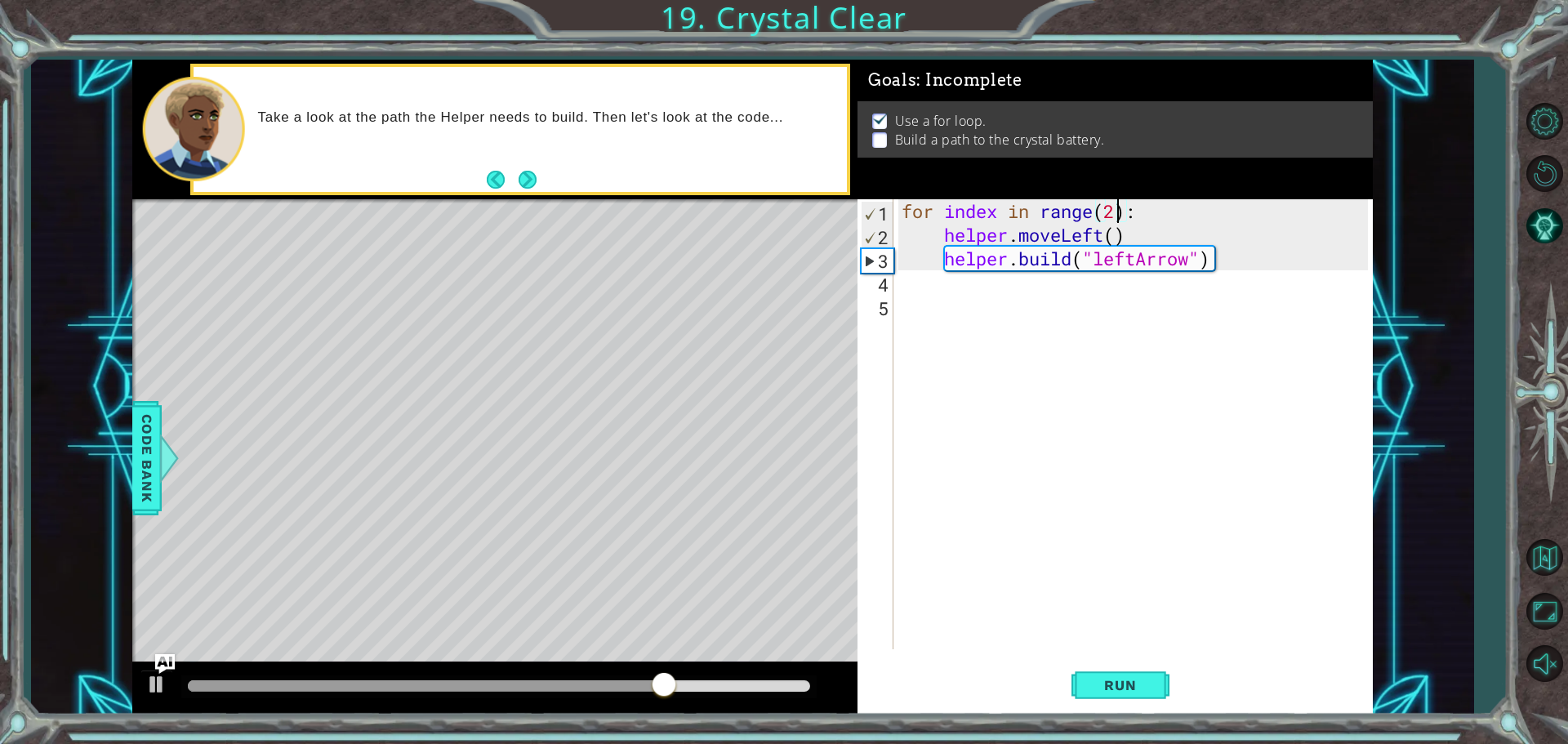
click at [1114, 214] on div "for index in range ( 2 ) : helper . moveLeft ( ) helper . build ( "leftArrow" )" at bounding box center [1136, 448] width 477 height 497
type textarea "for index in range(4):"
click at [1093, 697] on button "Run" at bounding box center [1120, 684] width 98 height 51
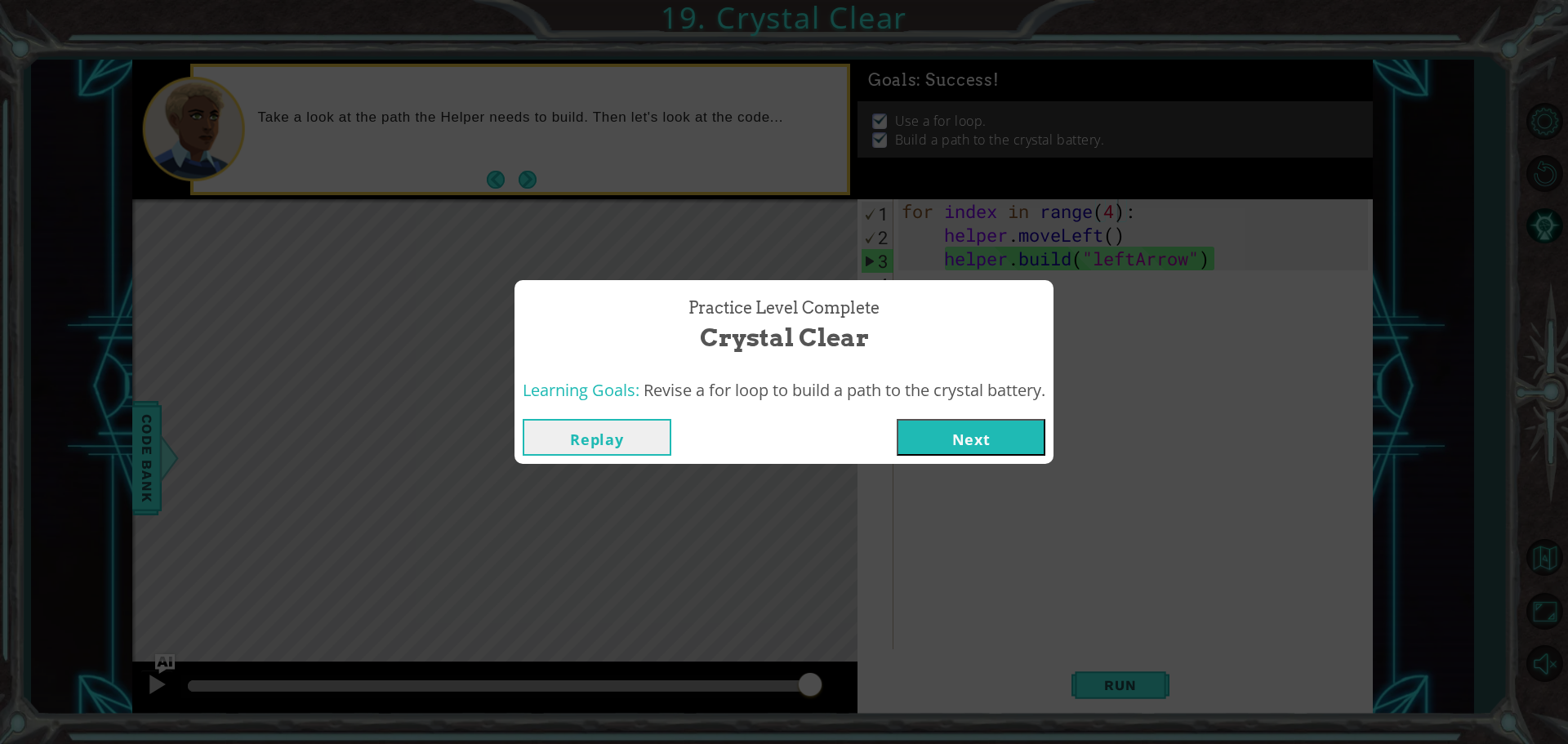
click at [979, 442] on button "Next" at bounding box center [970, 436] width 148 height 36
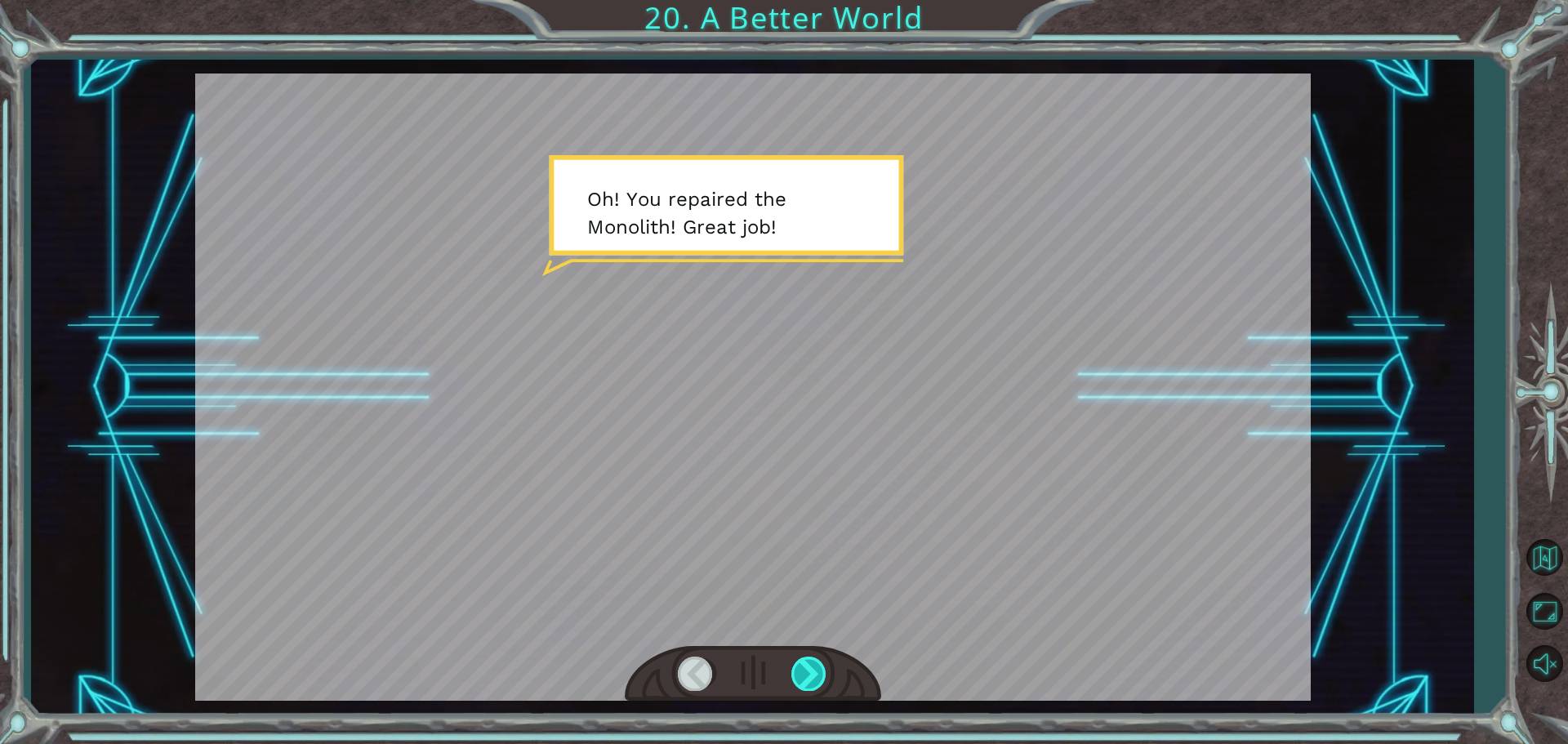
click at [808, 673] on div at bounding box center [809, 673] width 36 height 34
click at [812, 673] on div at bounding box center [809, 673] width 36 height 34
click at [813, 679] on div at bounding box center [809, 673] width 36 height 34
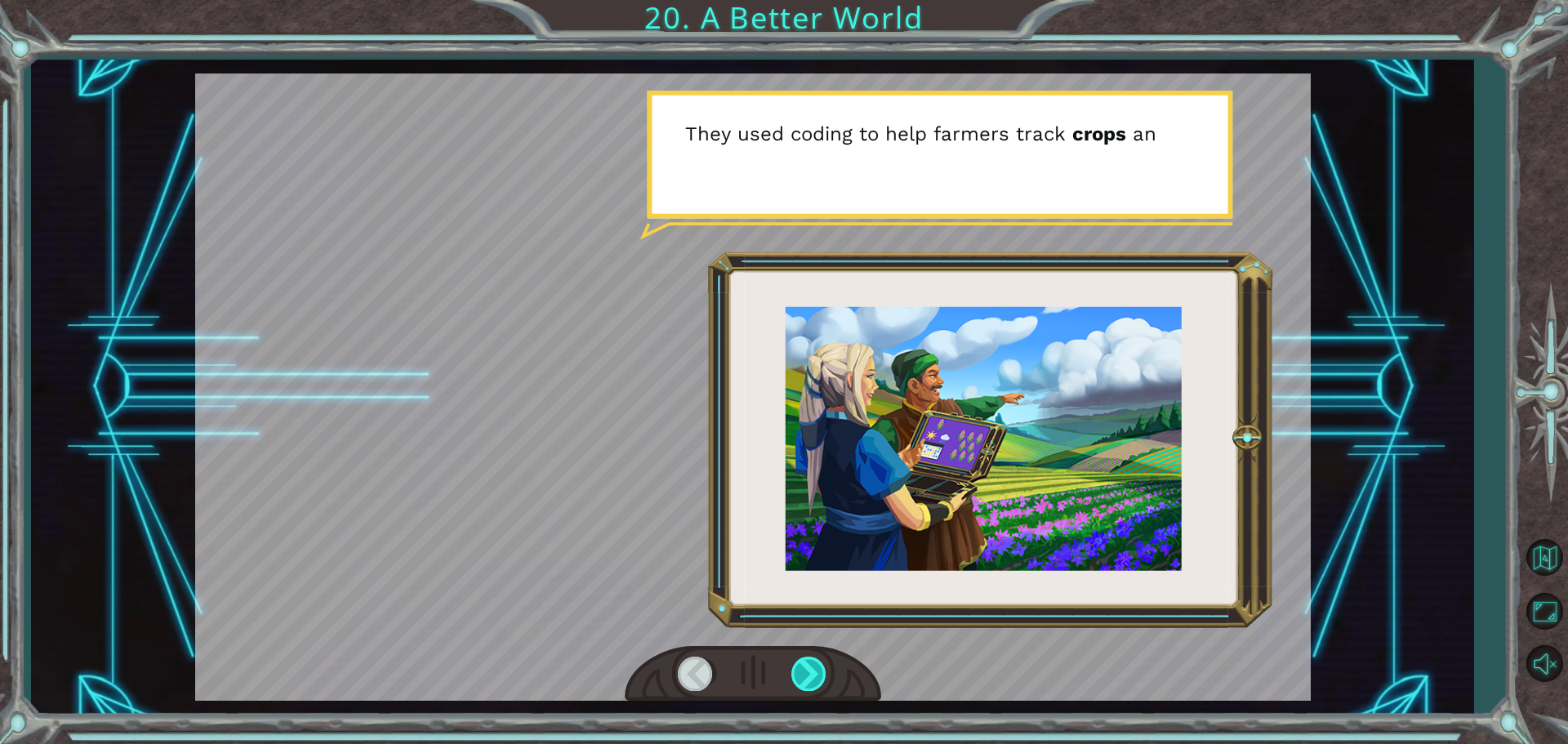
click at [818, 677] on div at bounding box center [809, 673] width 36 height 34
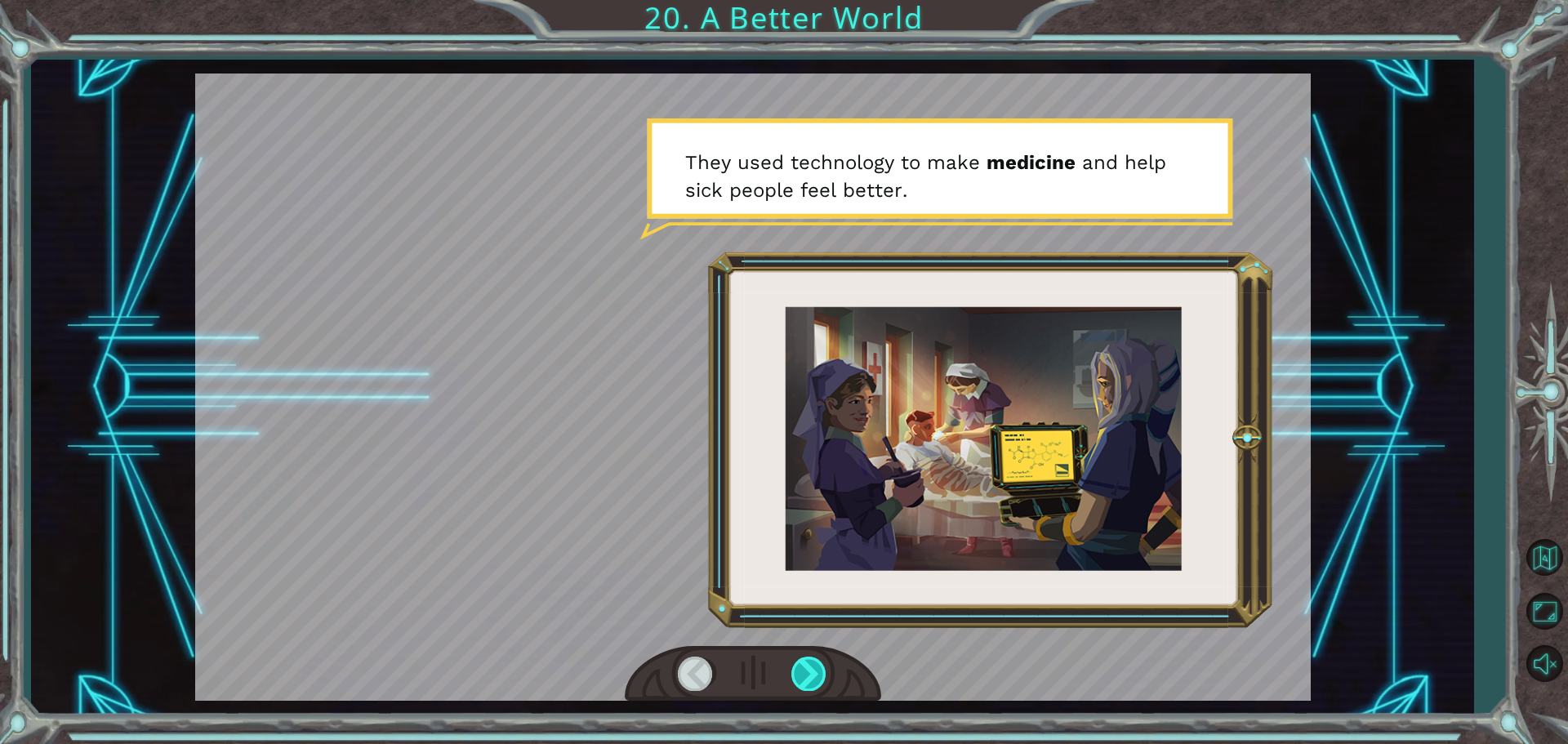
click at [816, 679] on div at bounding box center [809, 673] width 36 height 34
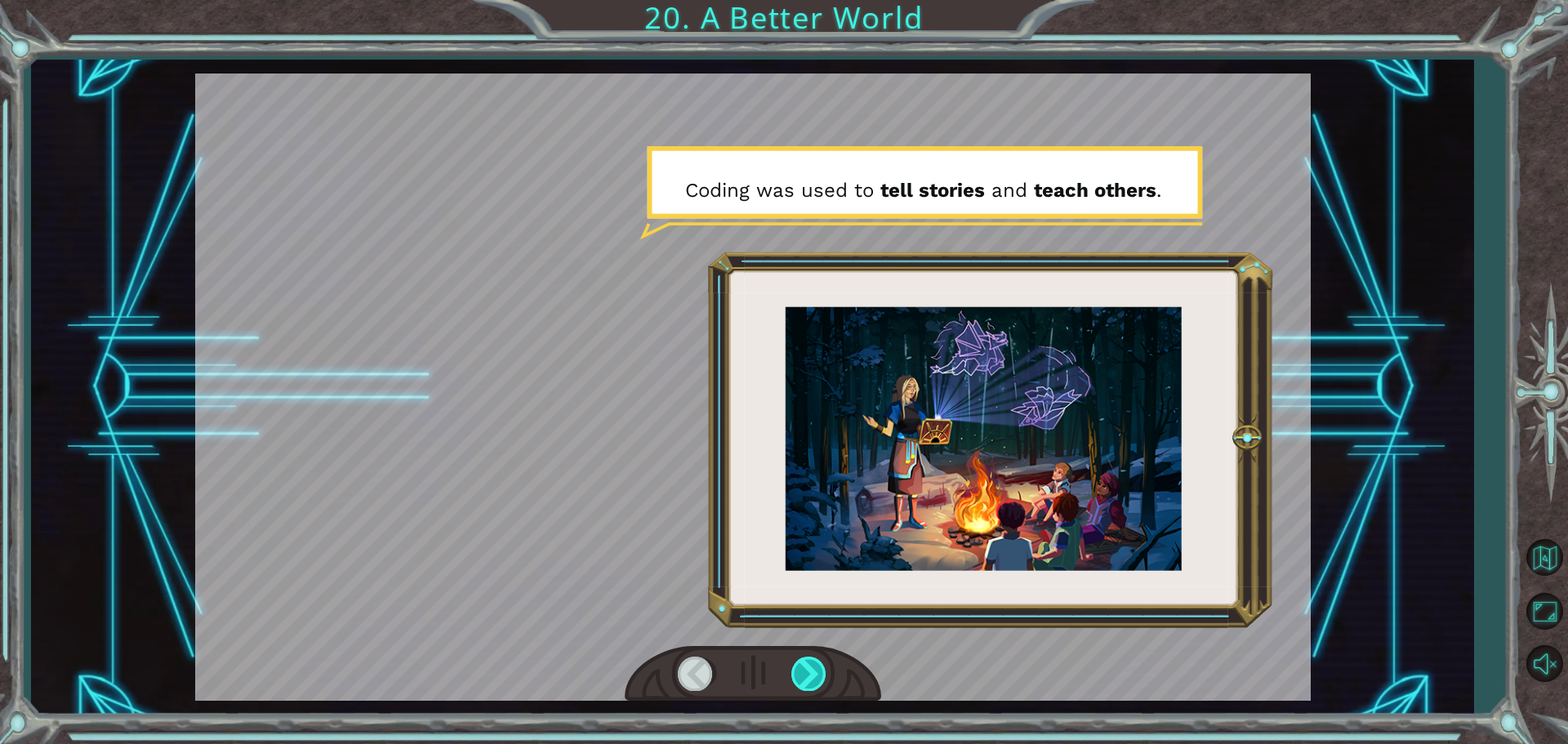
click at [818, 679] on div at bounding box center [809, 673] width 36 height 34
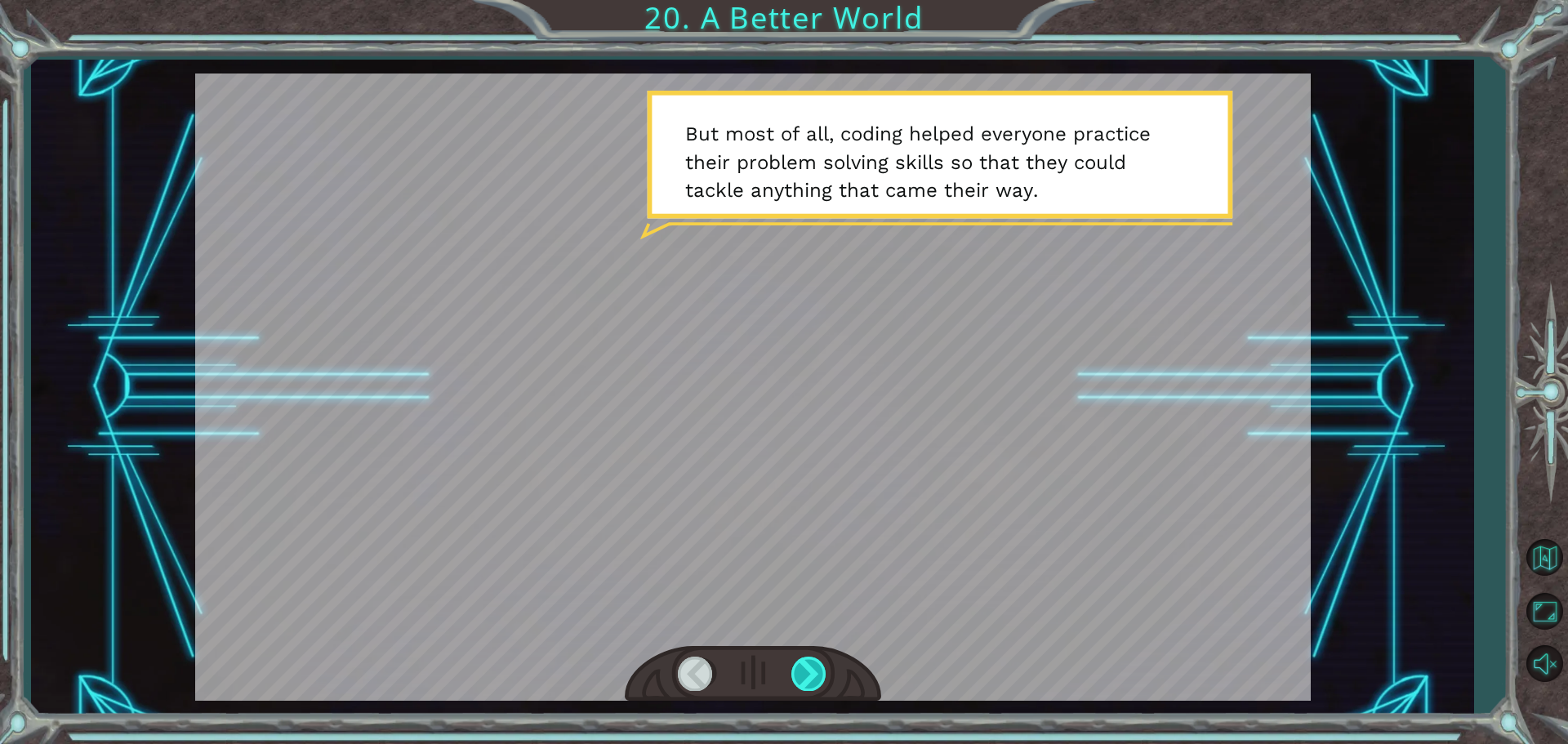
click at [817, 678] on div at bounding box center [809, 673] width 36 height 34
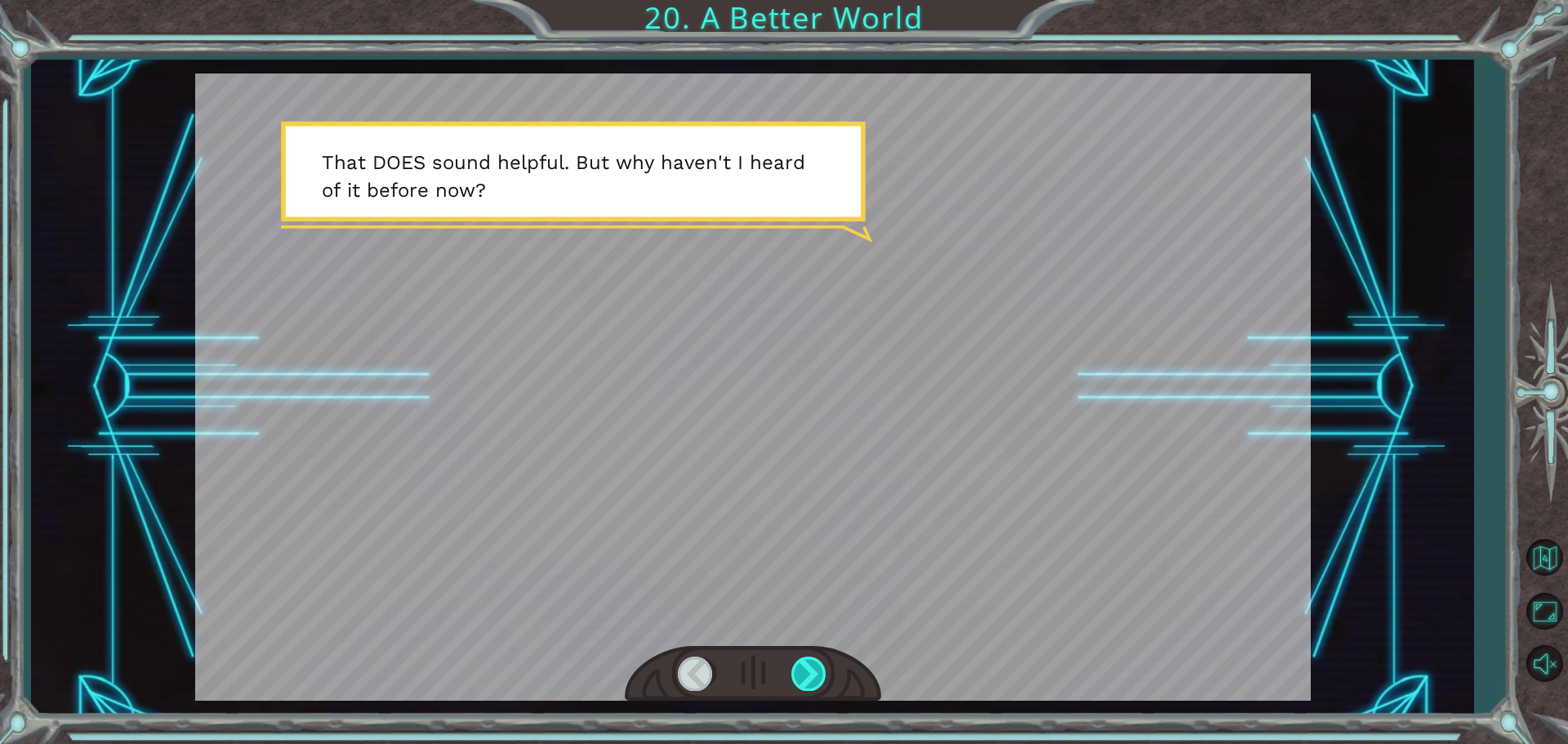
click at [817, 678] on div at bounding box center [809, 673] width 36 height 34
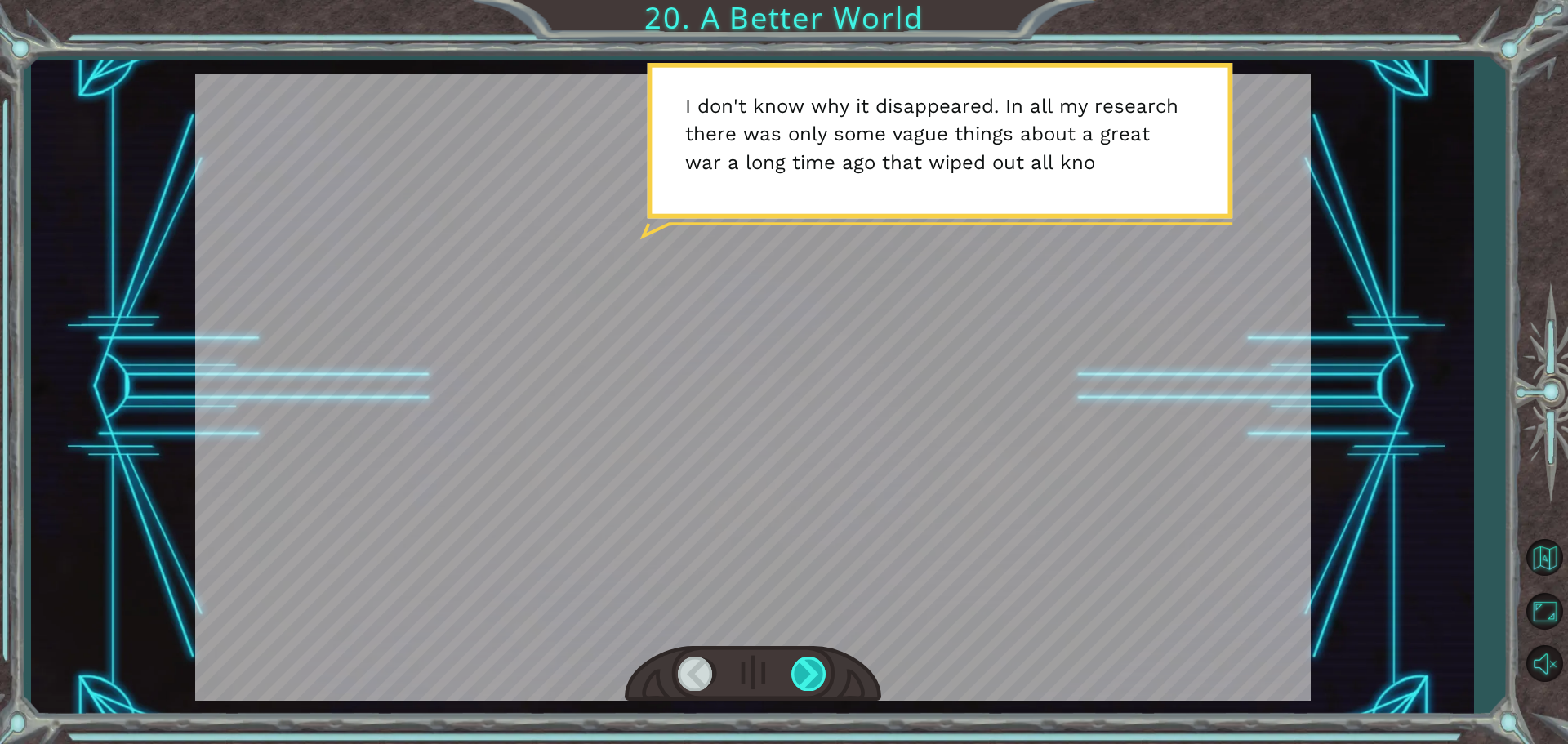
click at [824, 663] on div at bounding box center [809, 673] width 36 height 34
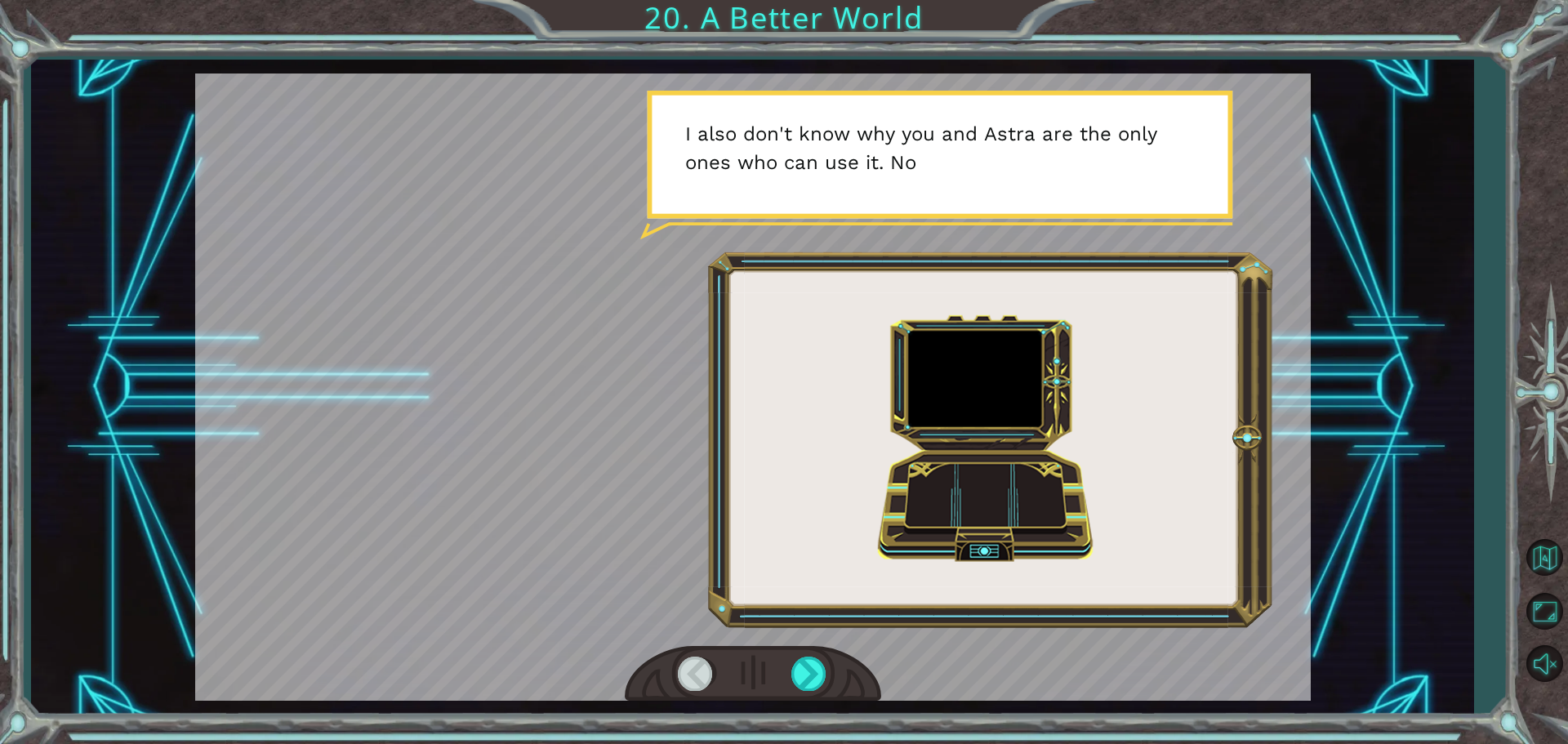
click at [832, 660] on div at bounding box center [752, 674] width 256 height 56
click at [818, 668] on div at bounding box center [809, 673] width 36 height 34
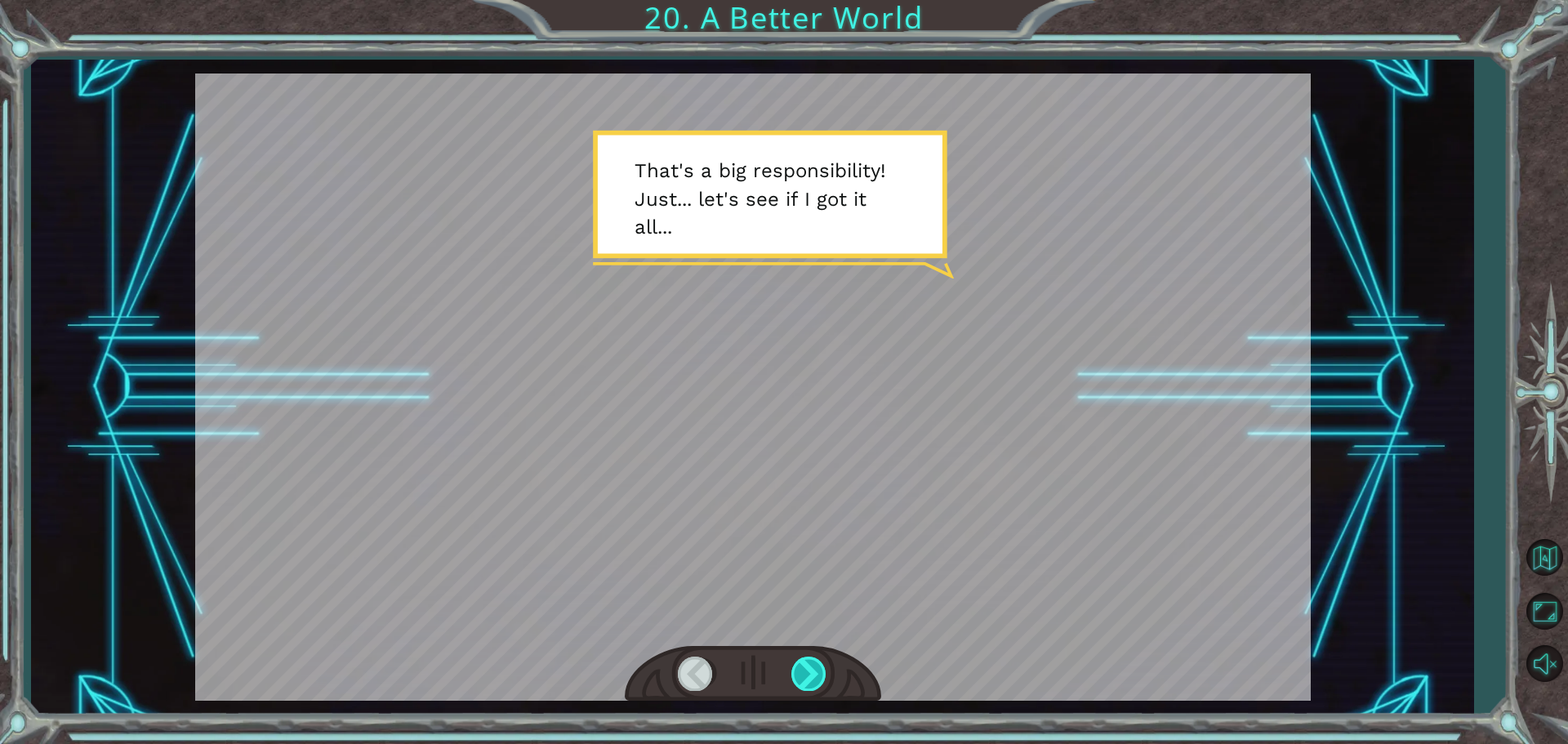
click at [813, 674] on div at bounding box center [809, 673] width 36 height 34
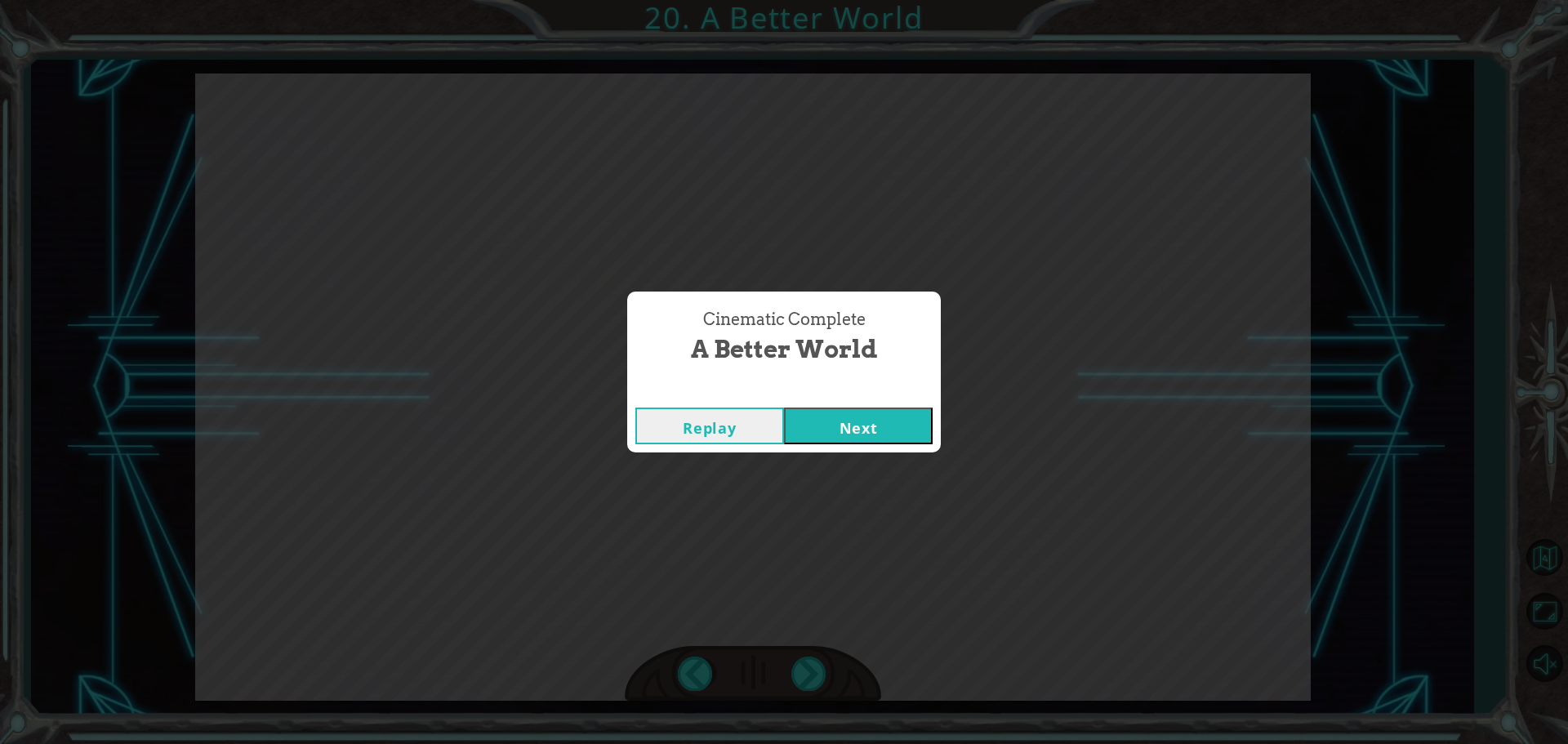
click at [807, 435] on button "Next" at bounding box center [858, 425] width 148 height 36
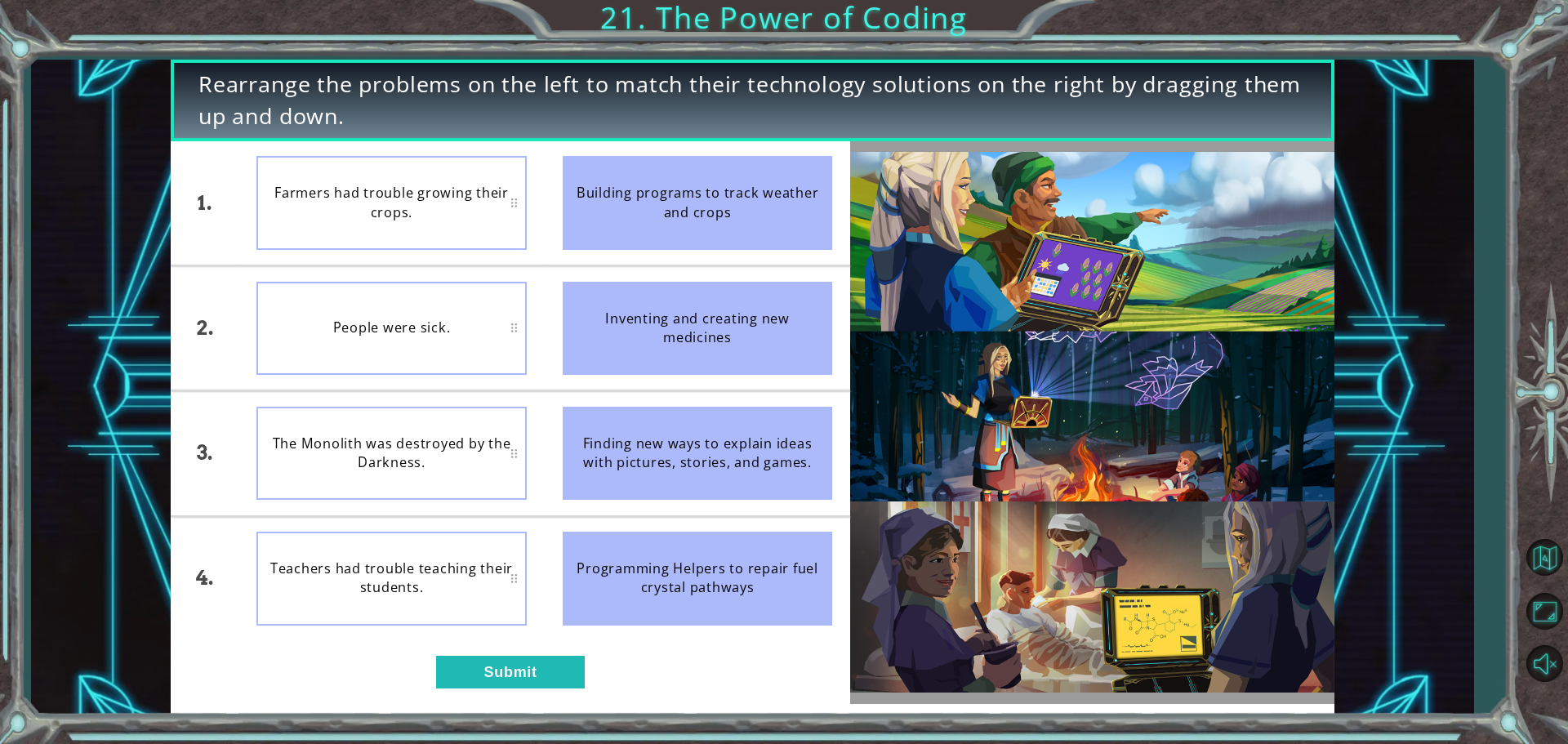
drag, startPoint x: 606, startPoint y: 215, endPoint x: 468, endPoint y: 223, distance: 138.2
click at [468, 223] on div "1. 2. 3. 4. Farmers had trouble growing their crops. People were sick. The Mono…" at bounding box center [510, 391] width 680 height 499
click at [453, 665] on button "Submit" at bounding box center [510, 671] width 148 height 33
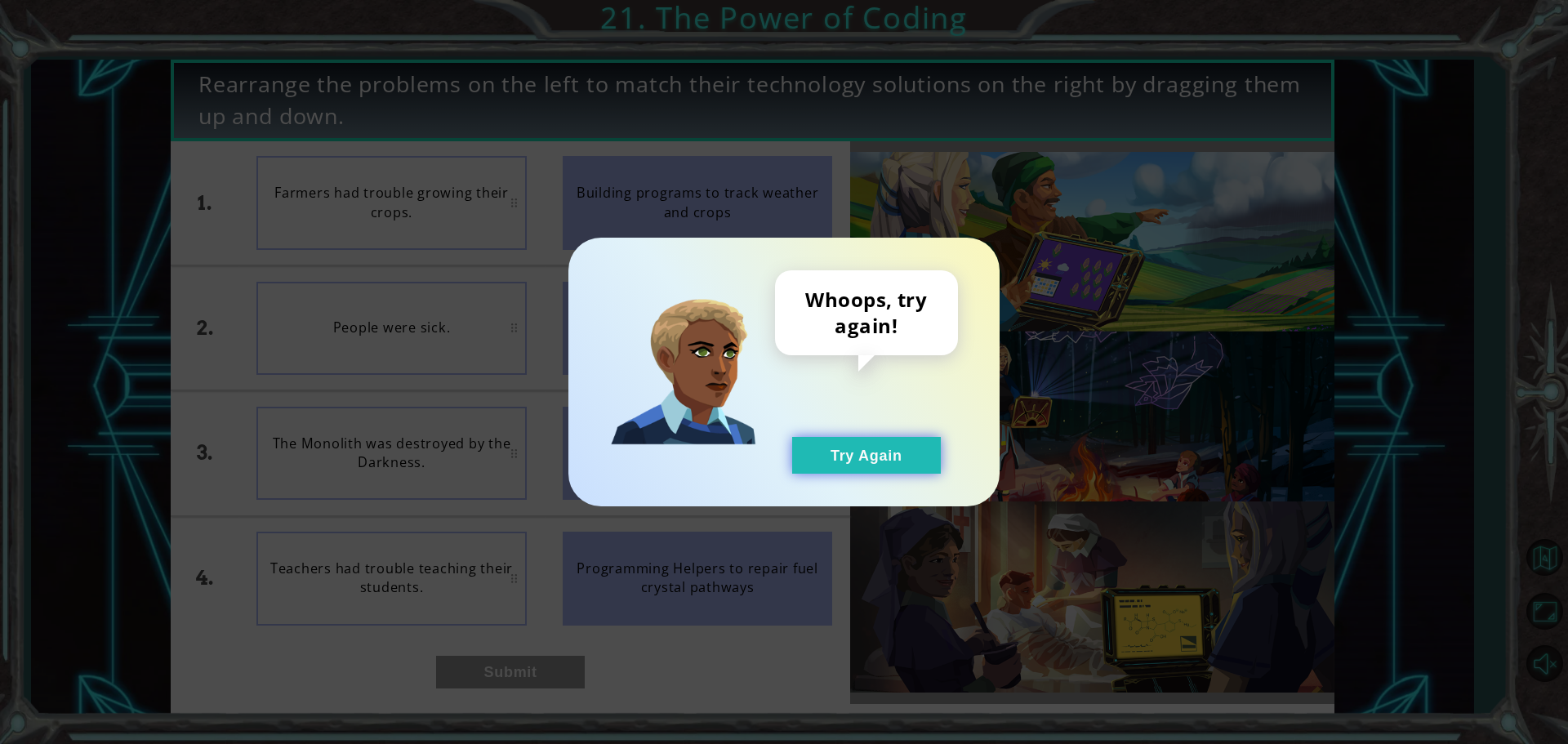
click at [803, 461] on button "Try Again" at bounding box center [866, 455] width 148 height 36
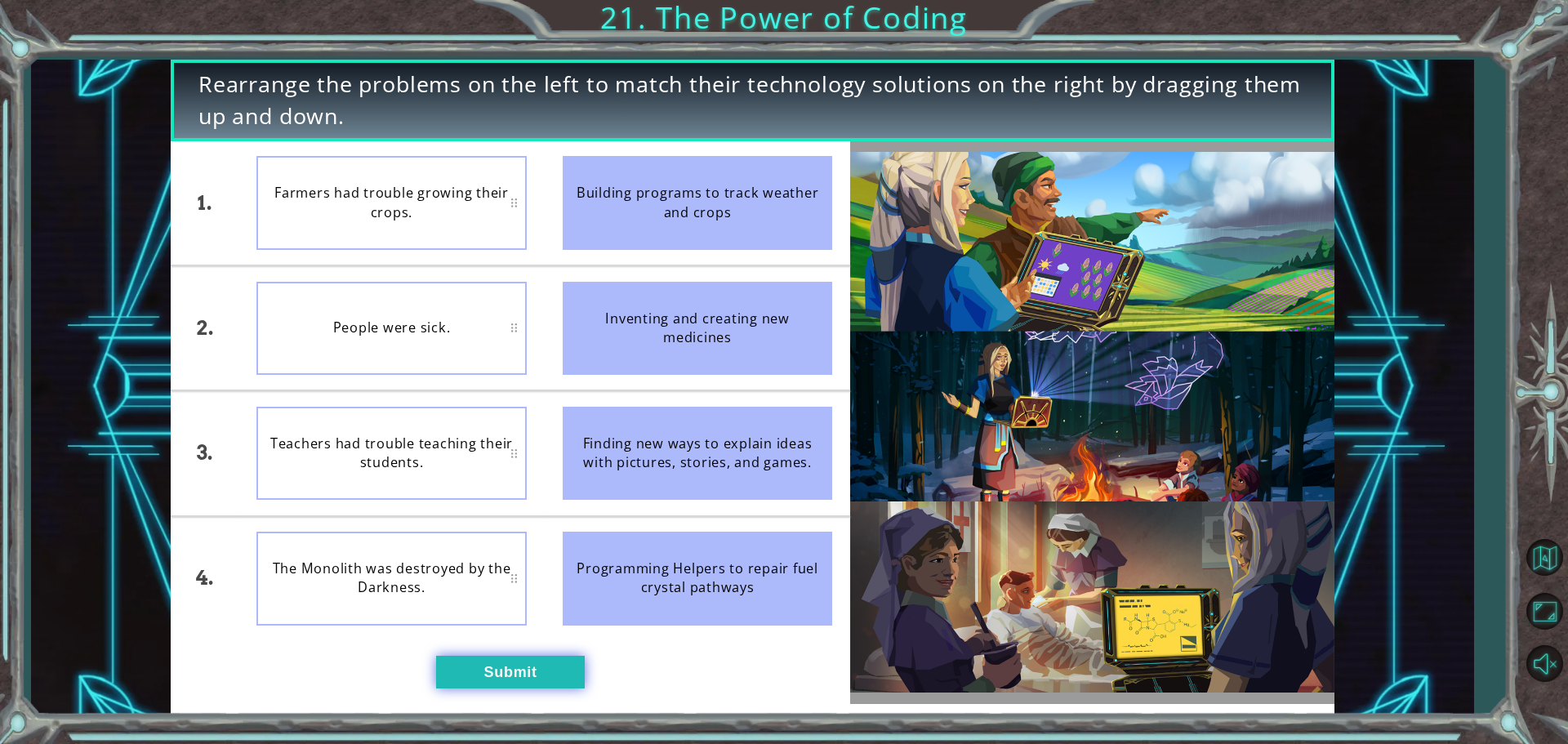
click at [496, 657] on button "Submit" at bounding box center [510, 671] width 148 height 33
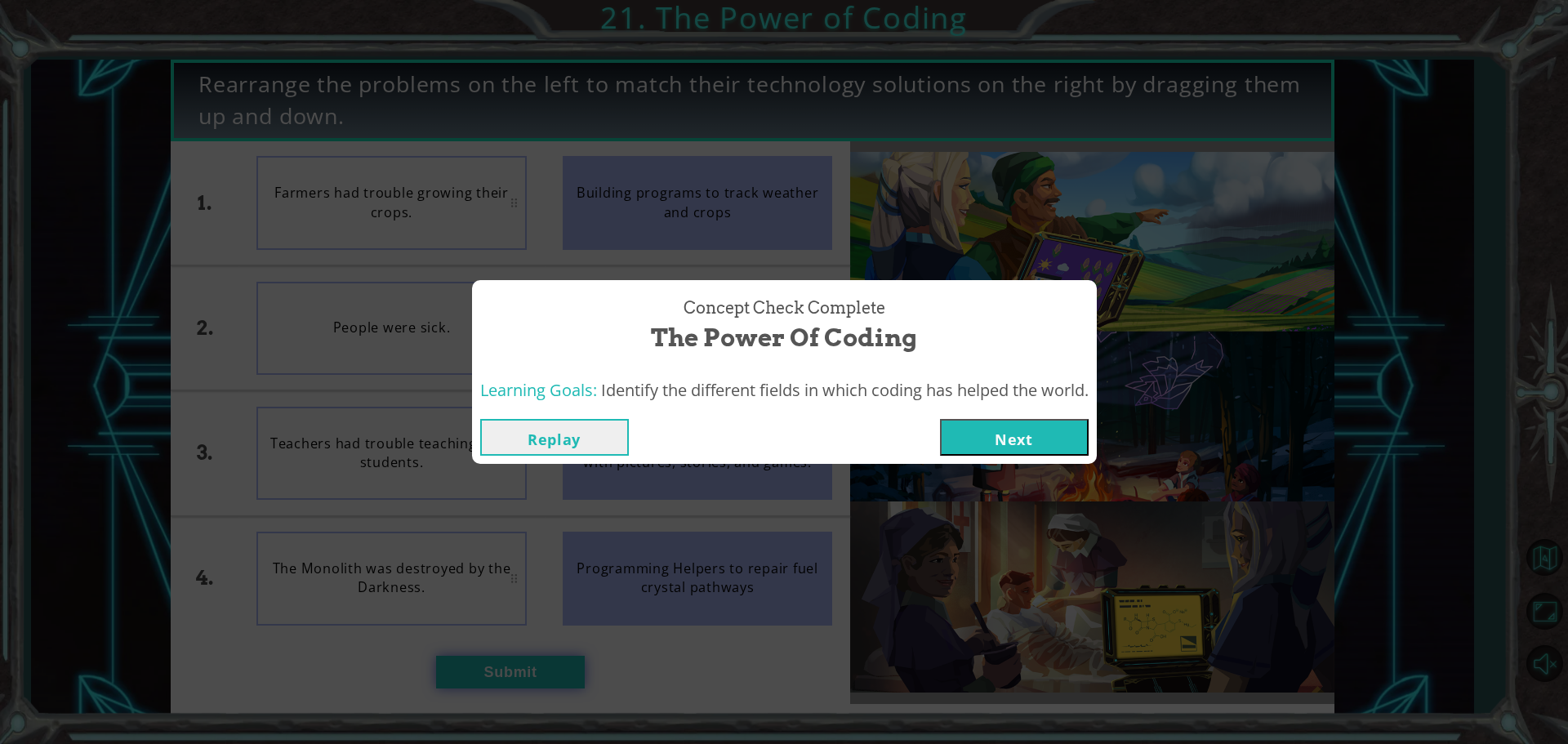
click at [497, 661] on div "Concept Check Complete The Power of Coding Learning Goals: Identify the differe…" at bounding box center [784, 372] width 1568 height 744
click at [963, 446] on button "Next" at bounding box center [1013, 436] width 148 height 36
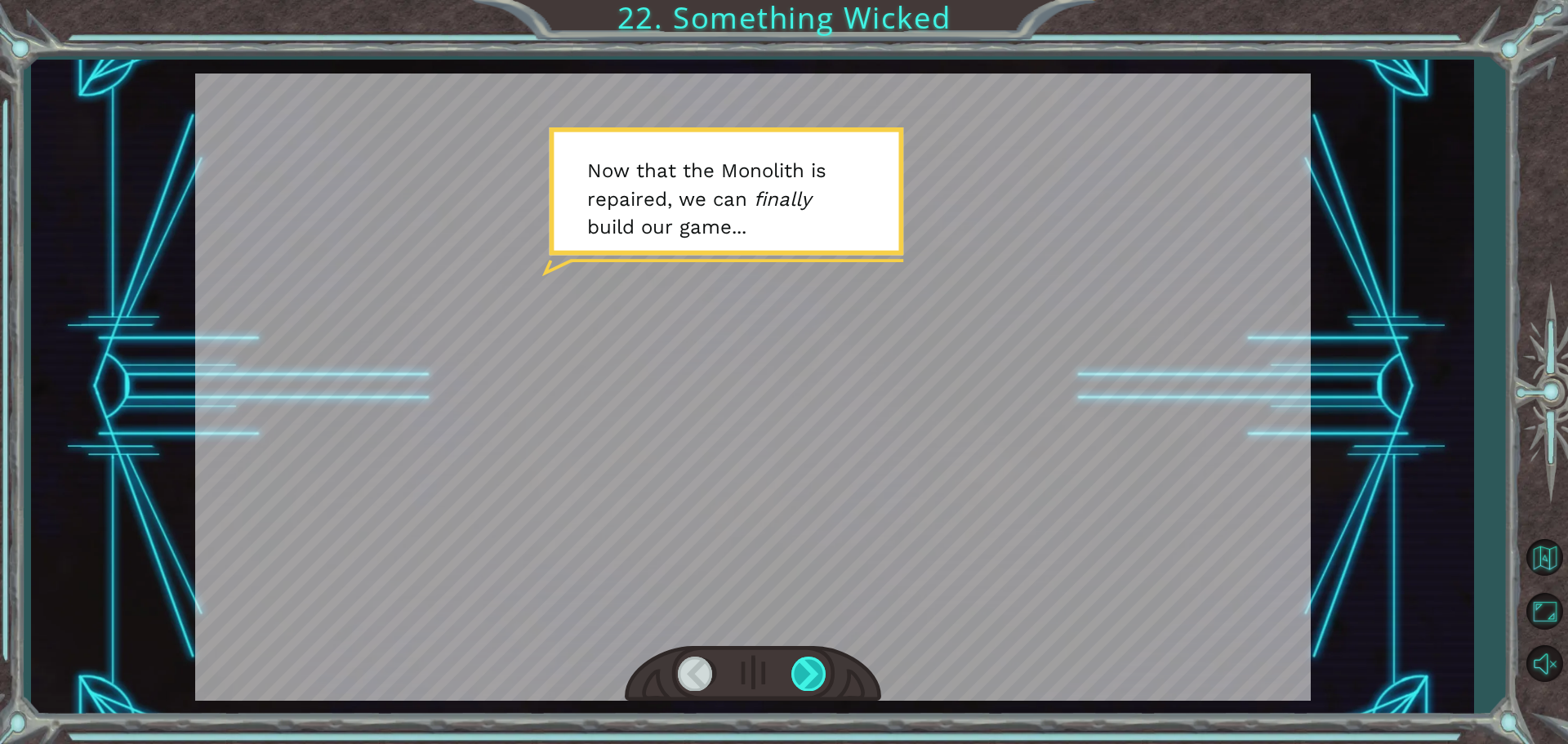
click at [816, 672] on div at bounding box center [809, 673] width 36 height 34
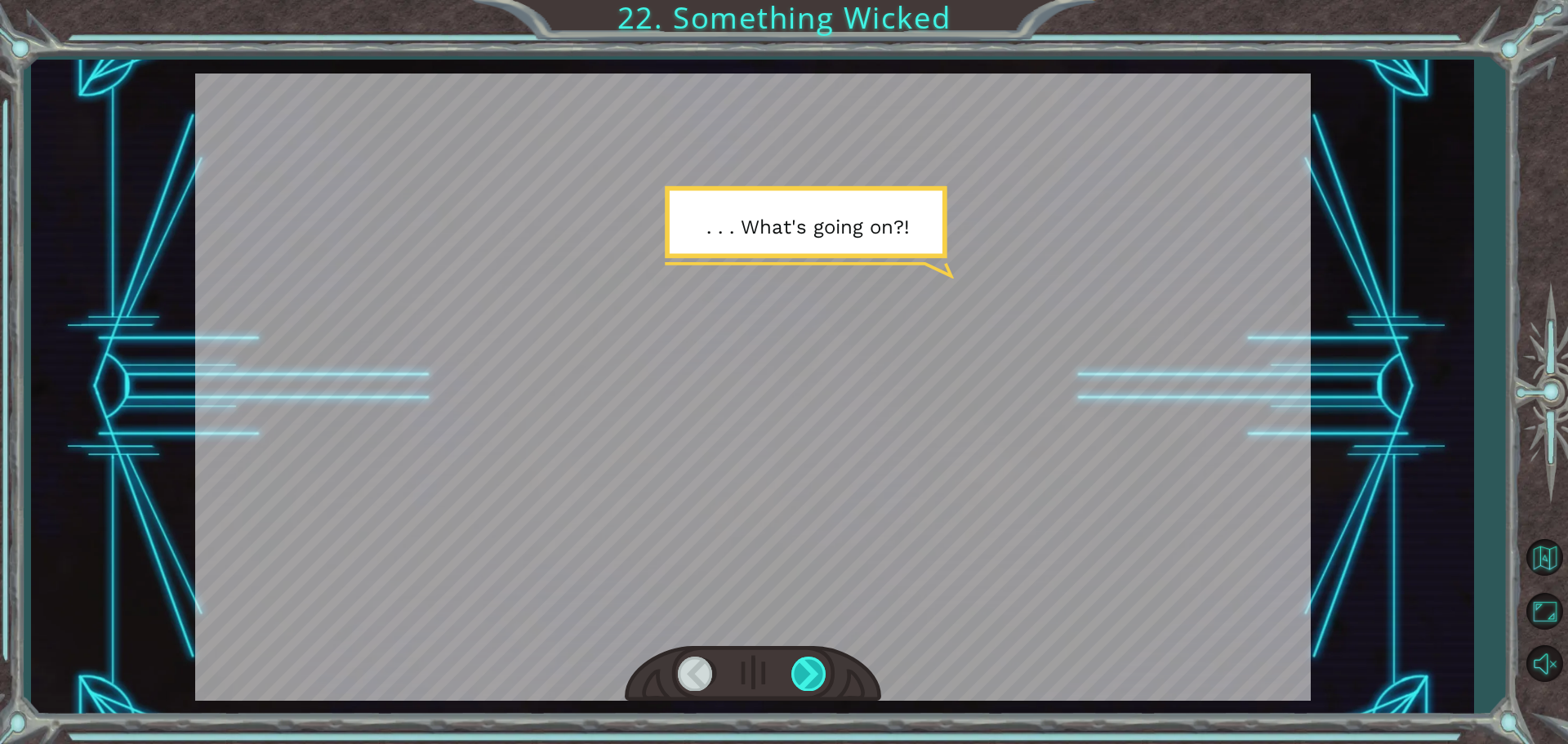
click at [807, 675] on div at bounding box center [809, 673] width 36 height 34
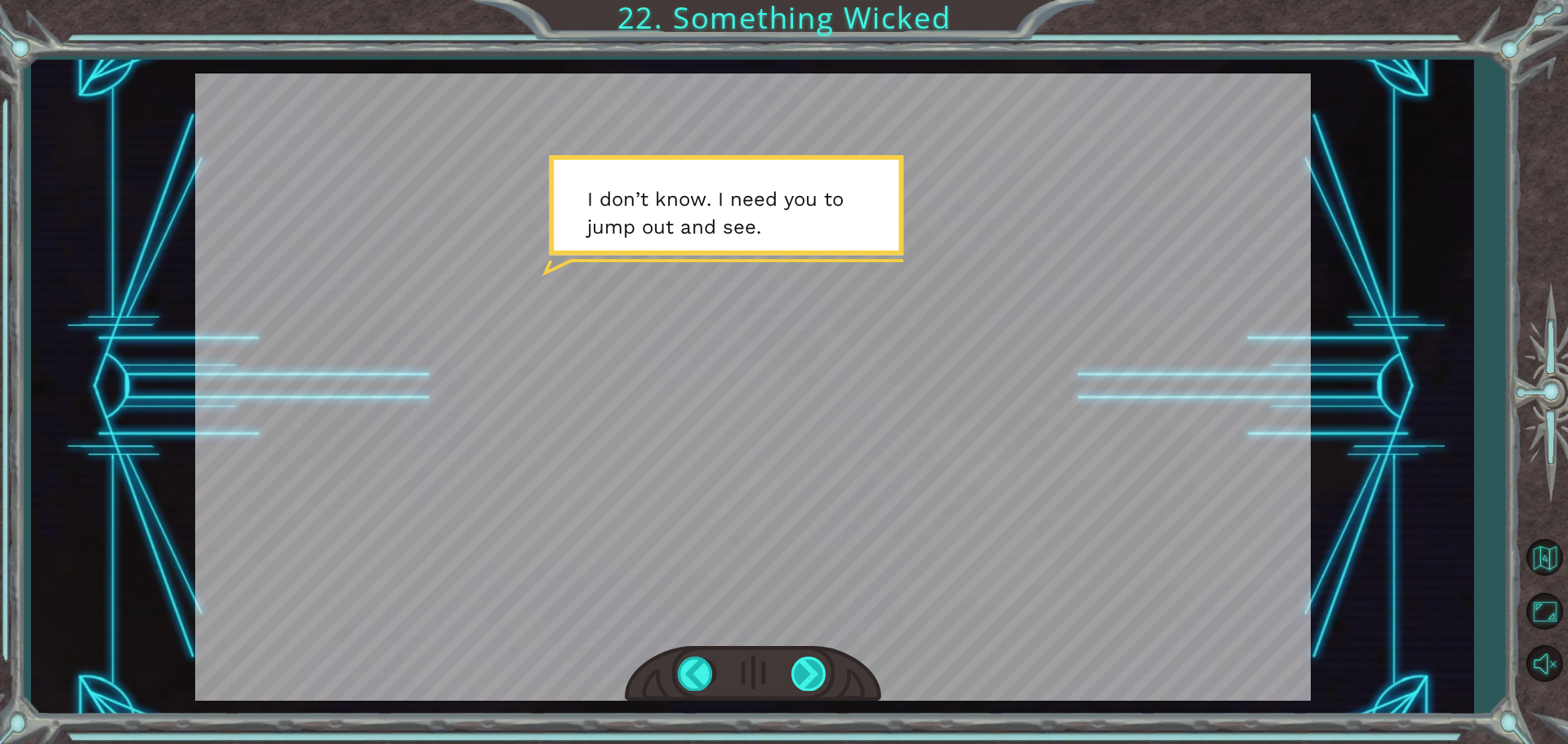
click at [809, 663] on div at bounding box center [809, 673] width 36 height 34
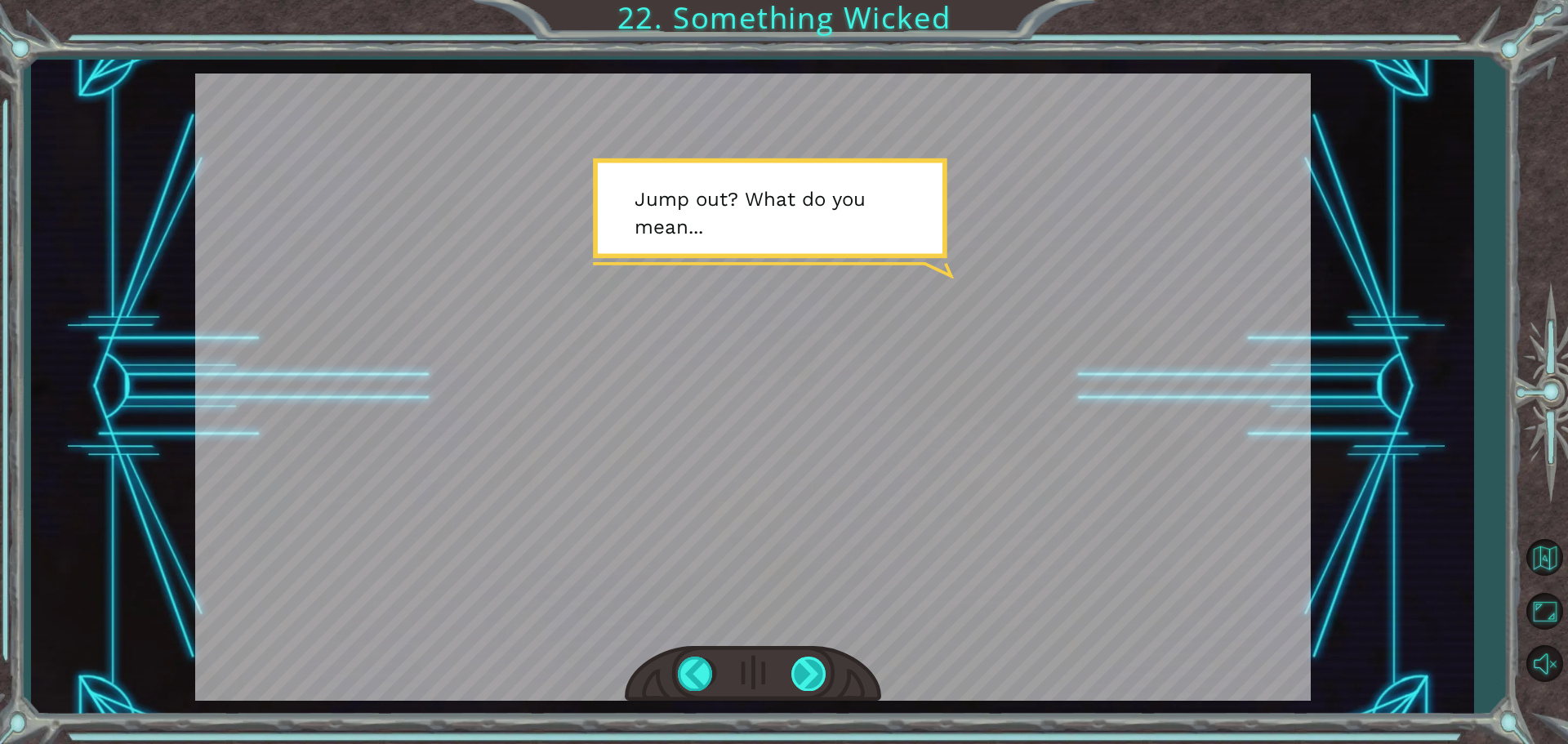
click at [805, 657] on div at bounding box center [809, 673] width 36 height 34
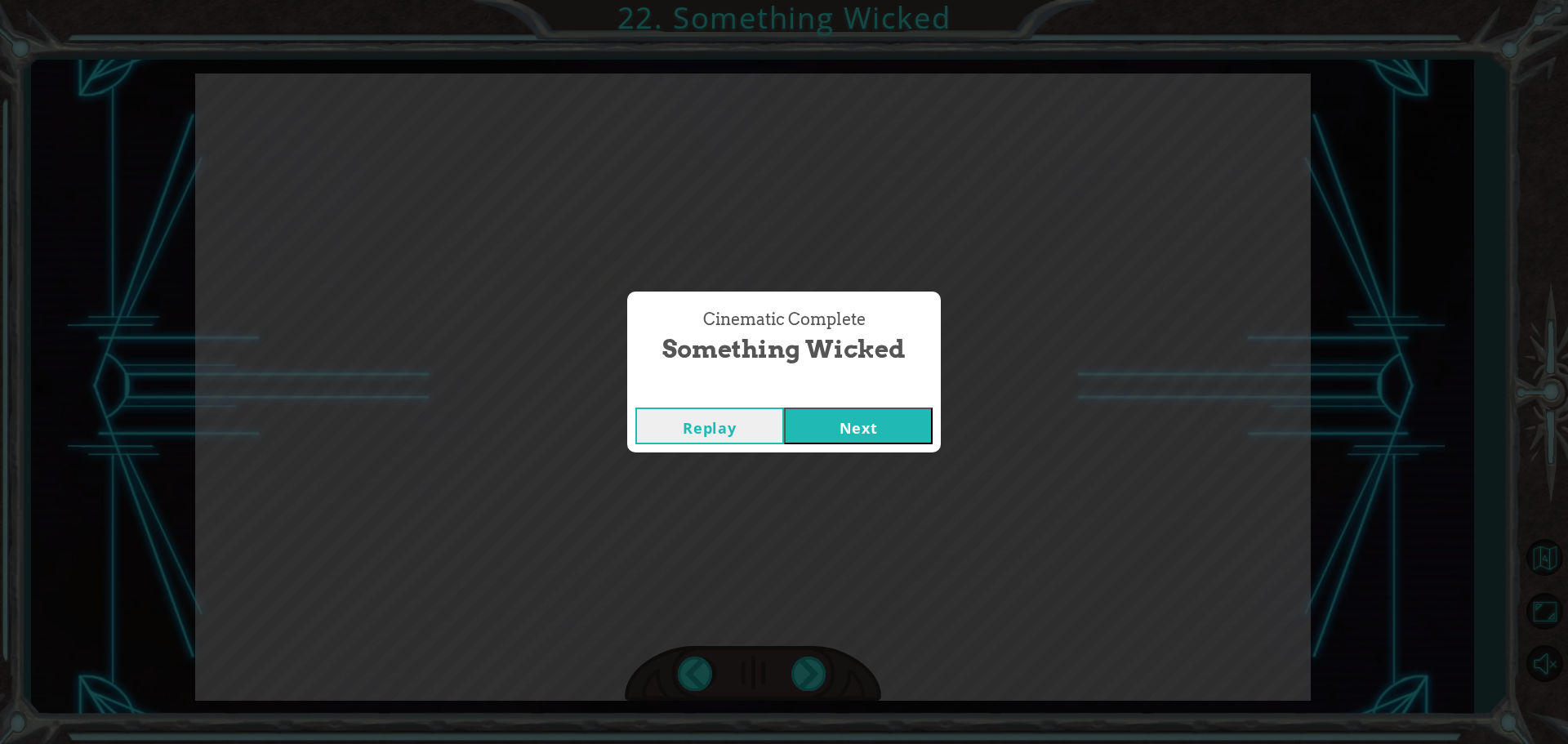
click at [803, 431] on button "Next" at bounding box center [858, 425] width 148 height 36
